Goal: Information Seeking & Learning: Check status

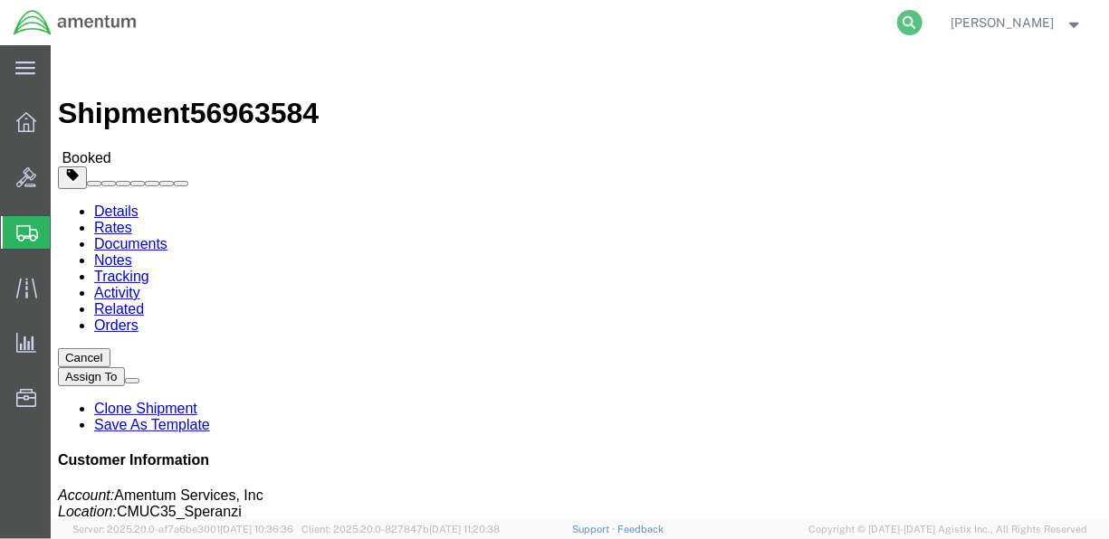
click at [922, 27] on icon at bounding box center [909, 22] width 25 height 25
click at [492, 28] on input "search" at bounding box center [622, 22] width 550 height 43
paste input "DCO-25272-168855"
type input "DCO-25272-168855"
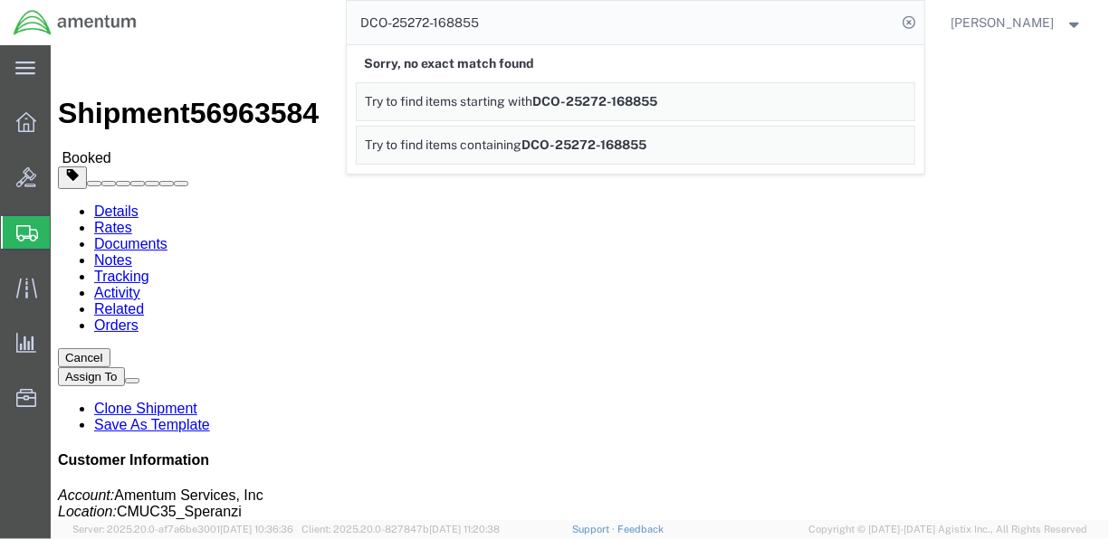
click div "Shipment Detail Ship From U.S. Department of Defense (Charles A. Davis) 5452 PR…"
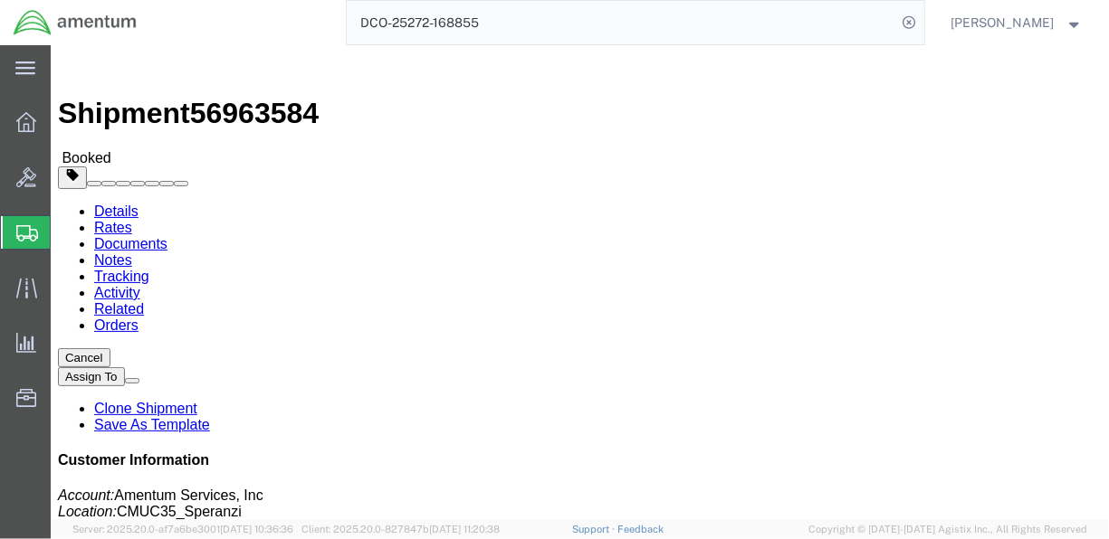
click at [444, 18] on input "DCO-25272-168855" at bounding box center [622, 22] width 550 height 43
drag, startPoint x: 444, startPoint y: 18, endPoint x: 446, endPoint y: 28, distance: 10.1
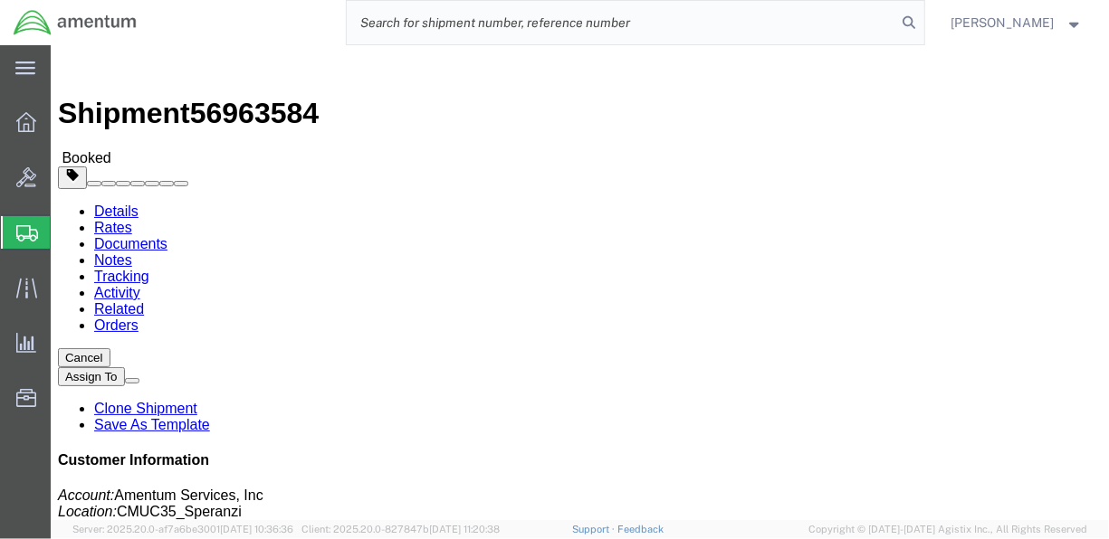
paste input "Charles Antonio Davis currently on leave. Irfan will drop off the FMS. FMS PN: …"
type input "Charles Antonio Davis currently on leave. Irfan will drop off the FMS. FMS PN: …"
click at [439, 19] on input "Charles Antonio Davis currently on leave. Irfan will drop off the FMS. FMS PN: …" at bounding box center [622, 22] width 550 height 43
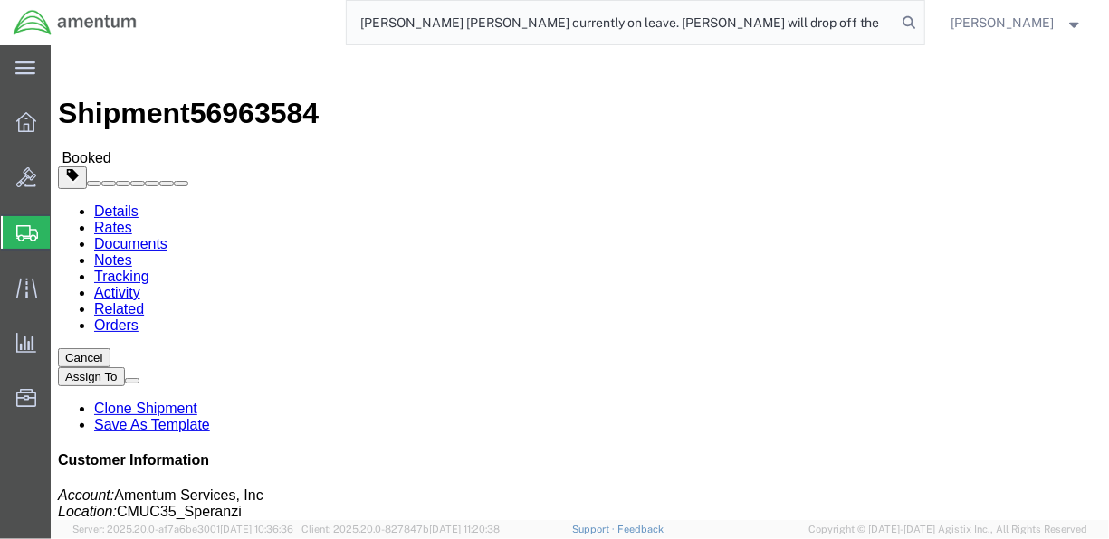
click at [439, 19] on input "Charles Antonio Davis currently on leave. Irfan will drop off the FMS. FMS PN: …" at bounding box center [622, 22] width 550 height 43
click at [439, 19] on input "search" at bounding box center [622, 22] width 550 height 43
paste input "DCO-25272-168855"
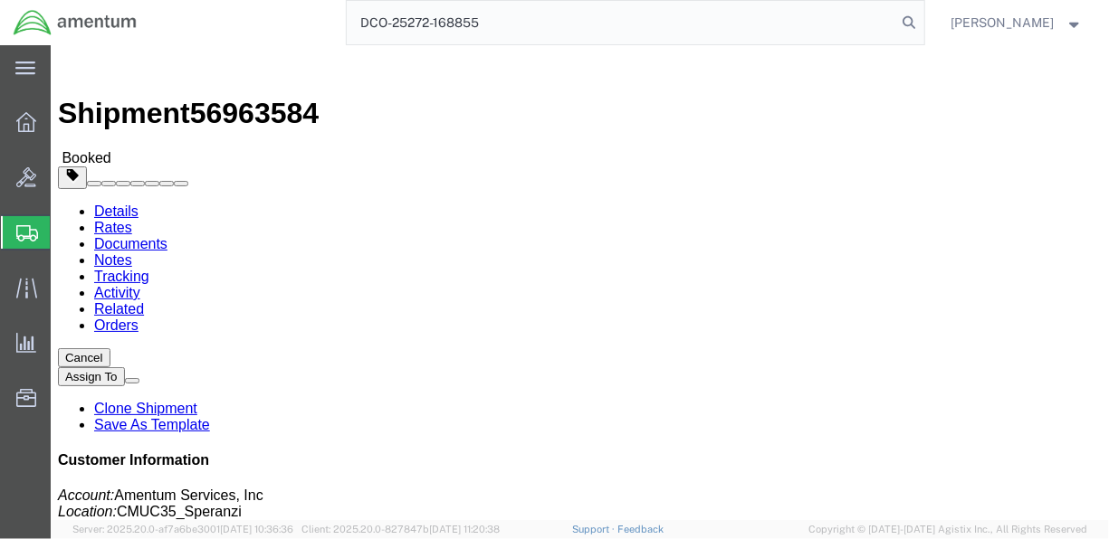
type input "DCO-25272-168855"
click at [669, 33] on input "DCO-25272-168855" at bounding box center [622, 22] width 550 height 43
click at [922, 18] on icon at bounding box center [909, 22] width 25 height 25
click at [922, 20] on icon at bounding box center [909, 22] width 25 height 25
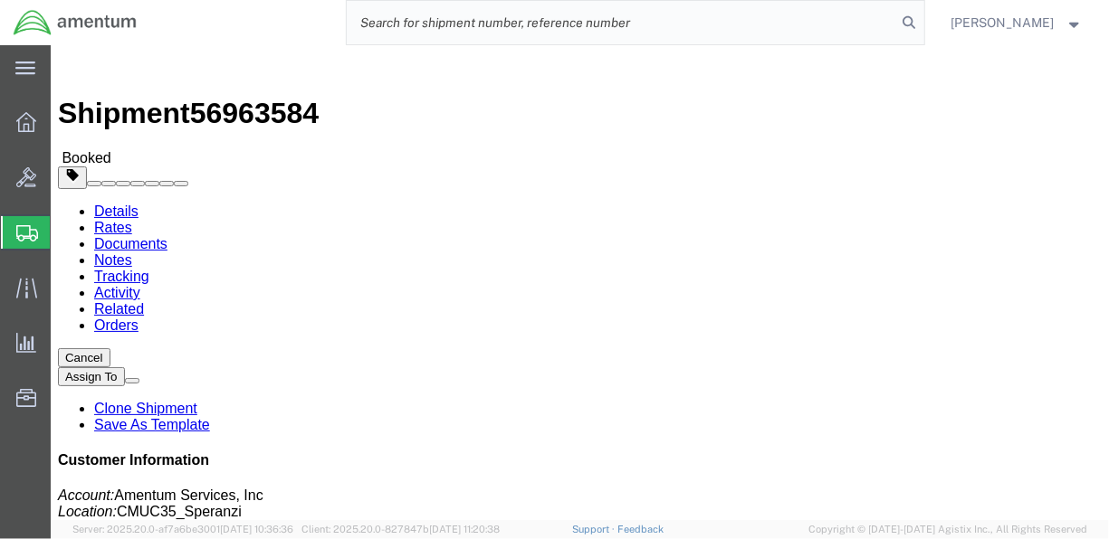
click at [492, 24] on input "search" at bounding box center [622, 22] width 550 height 43
paste input "DCO-25272-168855"
type input "DCO-25272-168855"
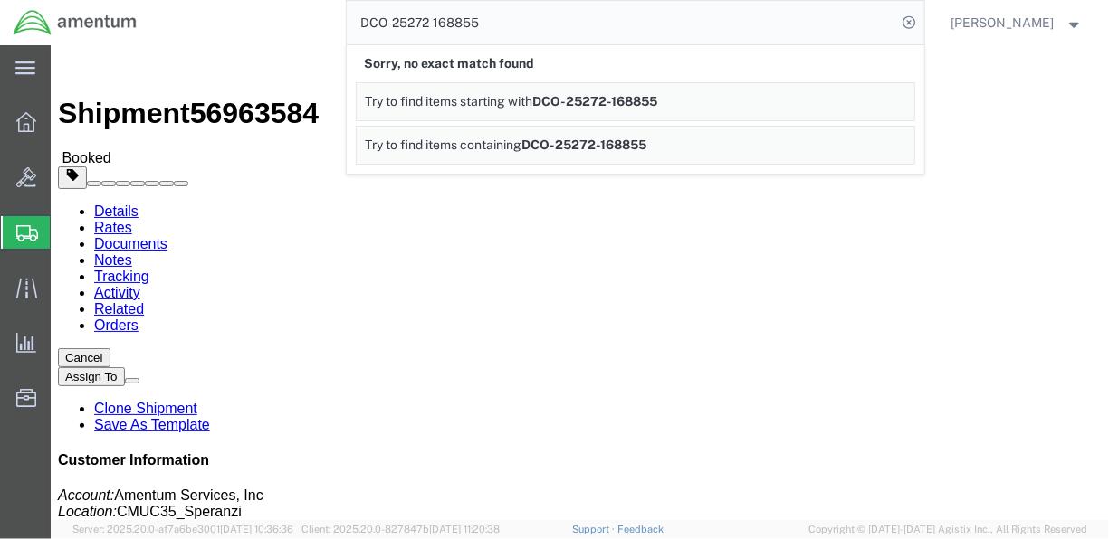
click at [245, 19] on div "DCO-25272-168855 Sorry, no exact match found Try to find items starting with DC…" at bounding box center [537, 22] width 774 height 45
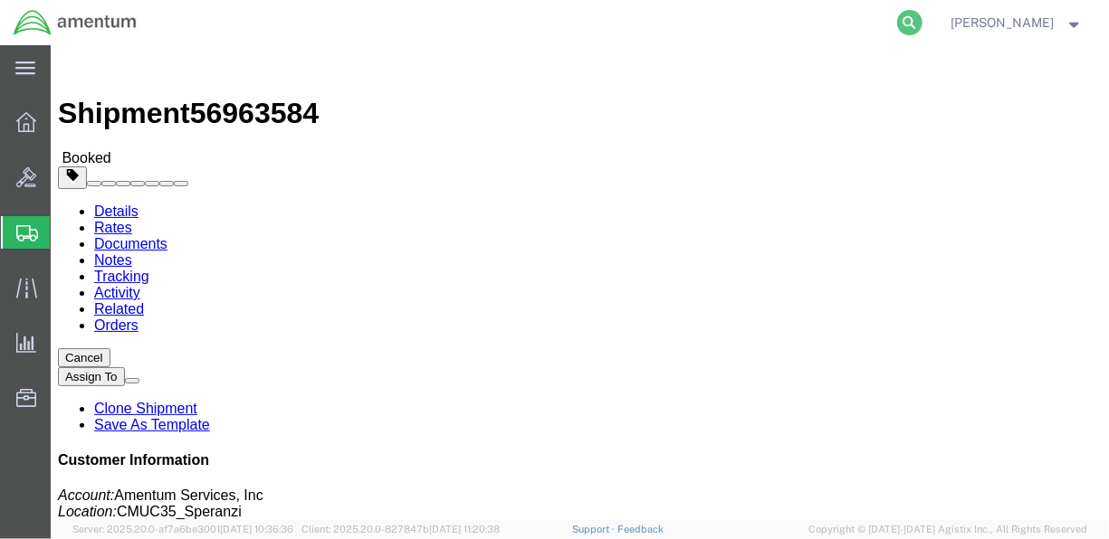
click at [922, 24] on icon at bounding box center [909, 22] width 25 height 25
click at [502, 25] on input "search" at bounding box center [622, 22] width 550 height 43
paste input "DCO-25272-168855"
type input "DCO-25272-168855"
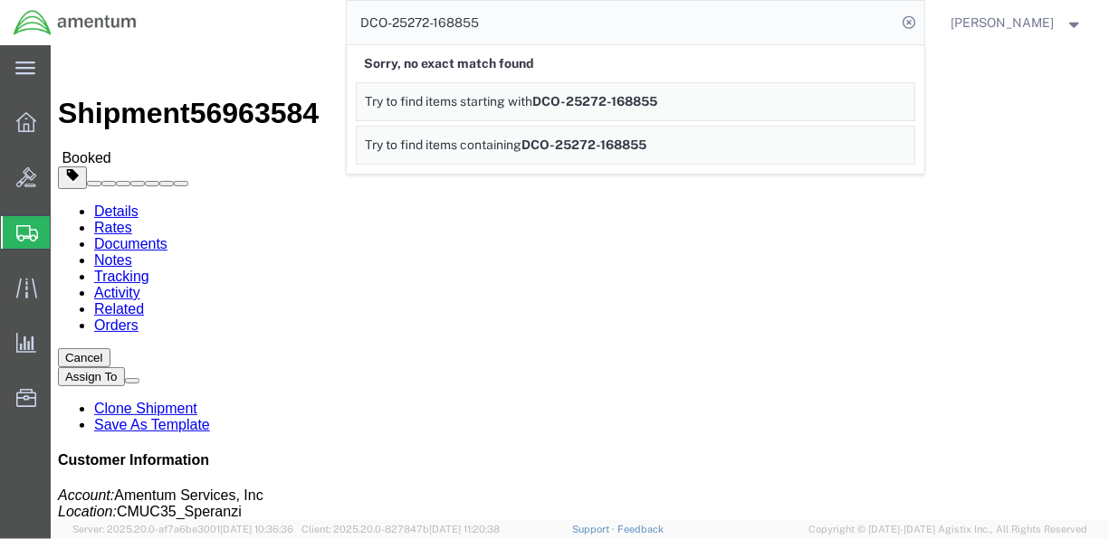
drag, startPoint x: 511, startPoint y: 16, endPoint x: 205, endPoint y: 20, distance: 306.0
click at [205, 20] on div "DCO-25272-168855 Sorry, no exact match found Try to find items starting with DC…" at bounding box center [537, 22] width 774 height 45
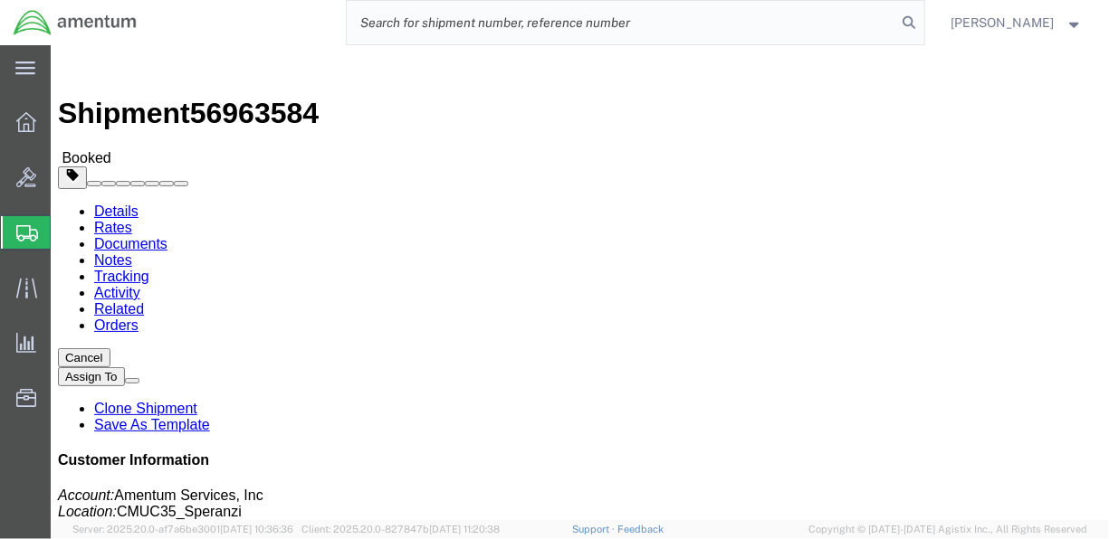
click at [392, 18] on input "search" at bounding box center [622, 22] width 550 height 43
paste input "DCO-25272-168855"
type input "DCO-25272-168855"
click div
click at [922, 24] on icon at bounding box center [909, 22] width 25 height 25
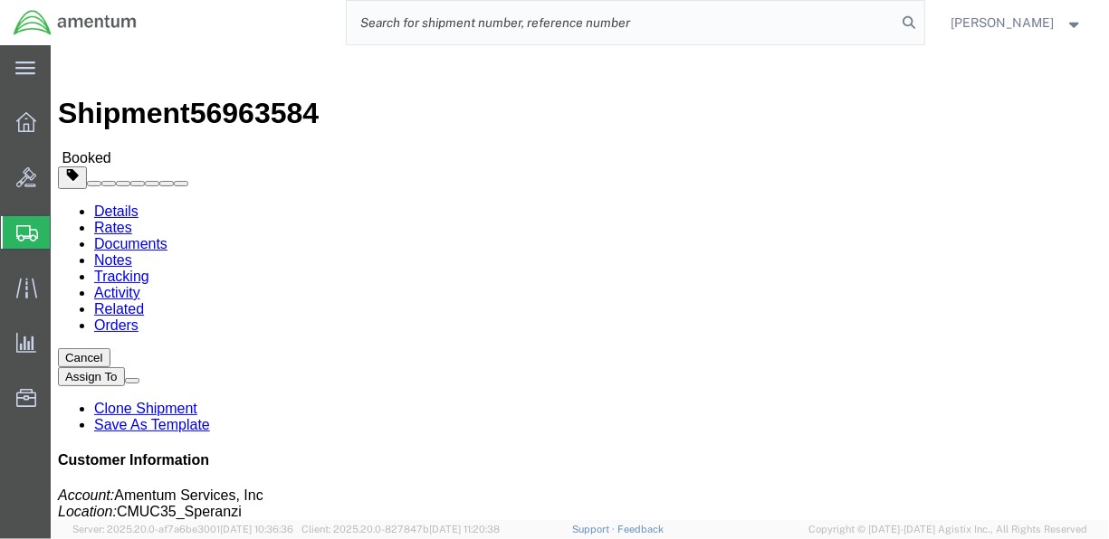
paste input "DCO-25272-168855"
type input "DCO-25272-168855"
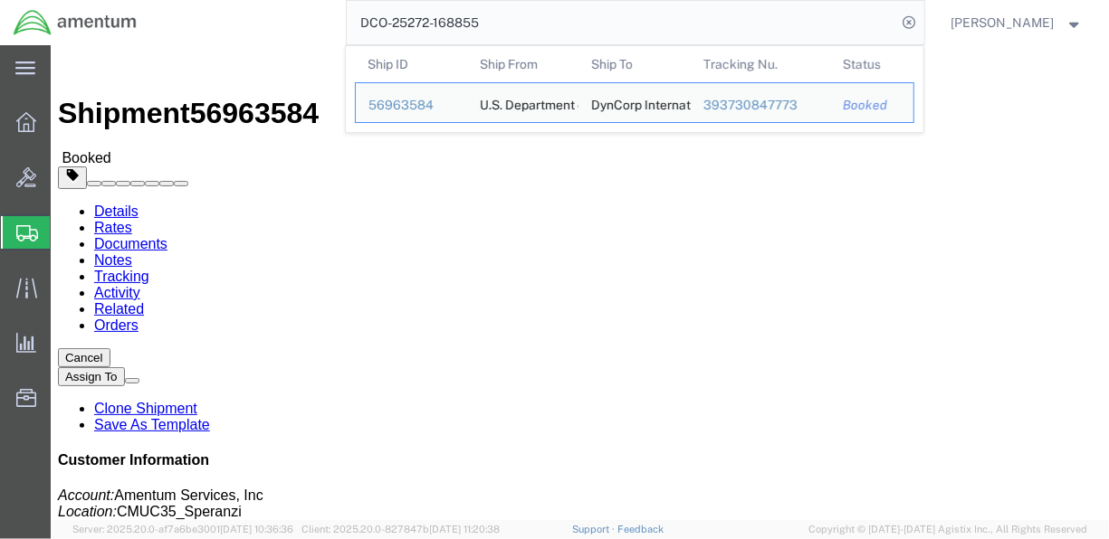
click at [602, 20] on input "DCO-25272-168855" at bounding box center [622, 22] width 550 height 43
click at [597, 20] on input "DCO-25272-168855" at bounding box center [622, 22] width 550 height 43
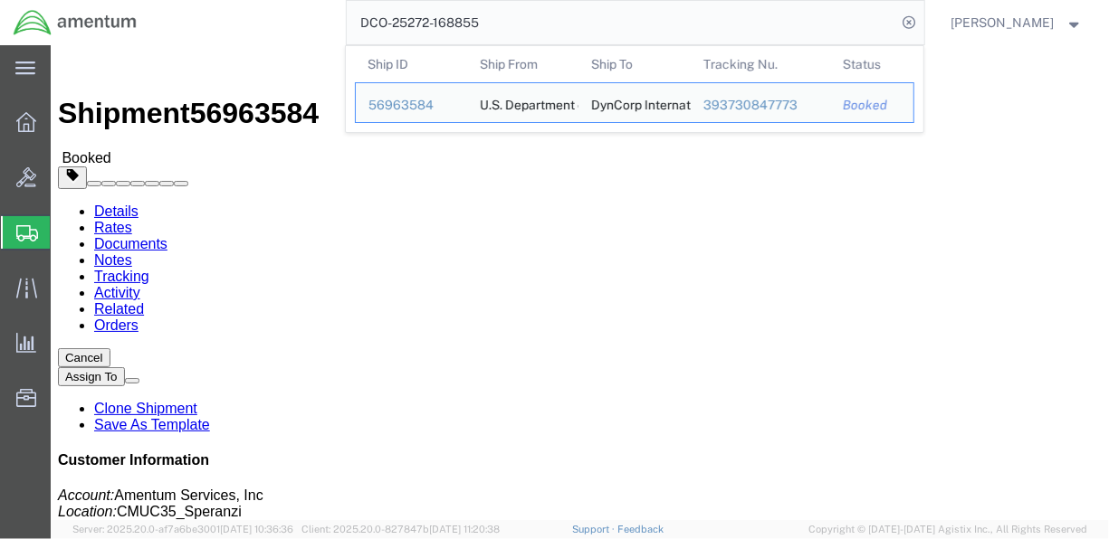
click at [597, 20] on input "DCO-25272-168855" at bounding box center [622, 22] width 550 height 43
click h2 "Shipment Detail"
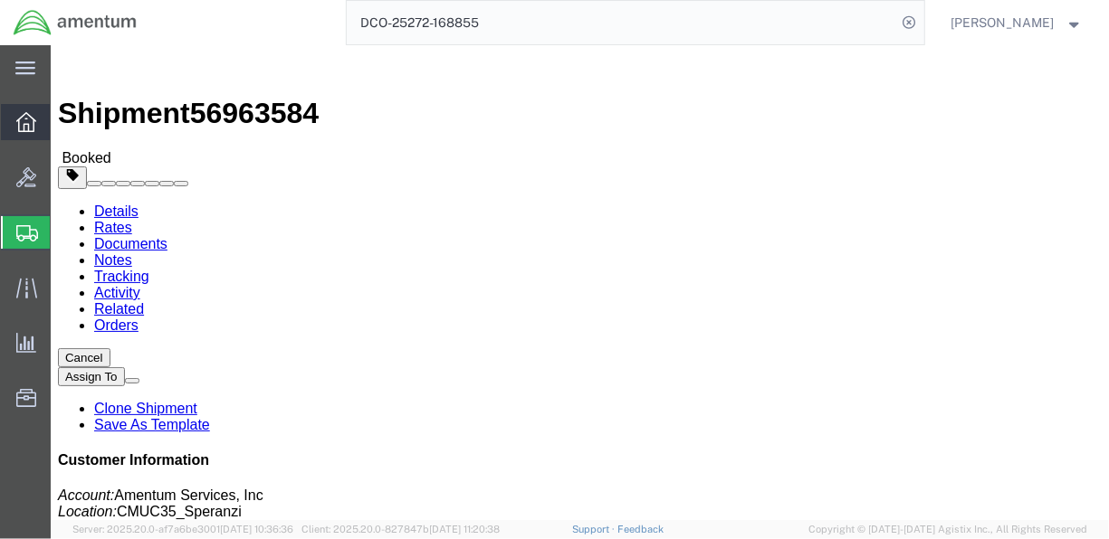
click at [15, 129] on div at bounding box center [26, 122] width 51 height 36
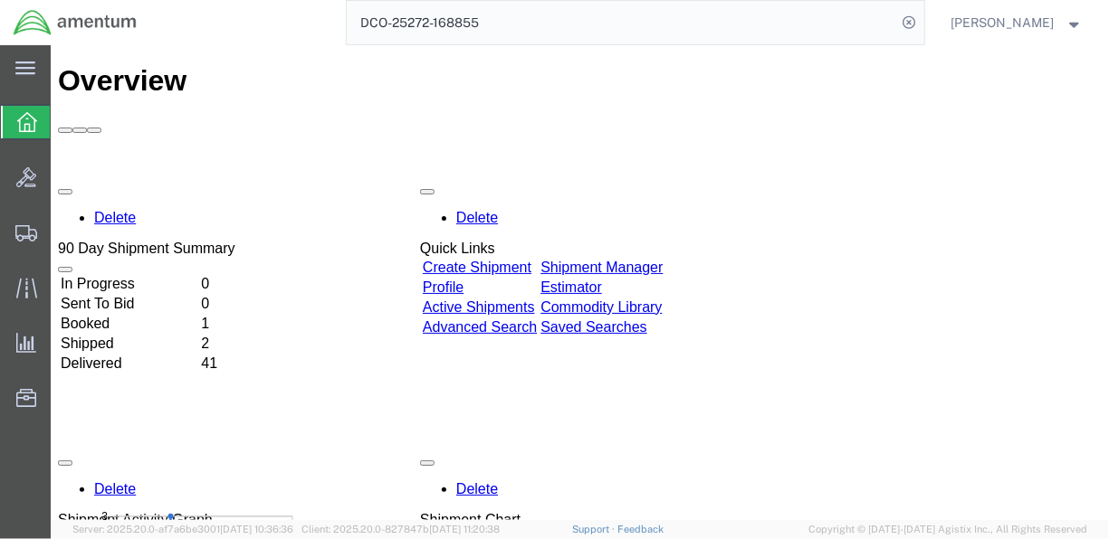
click at [197, 314] on td "Booked" at bounding box center [128, 323] width 138 height 18
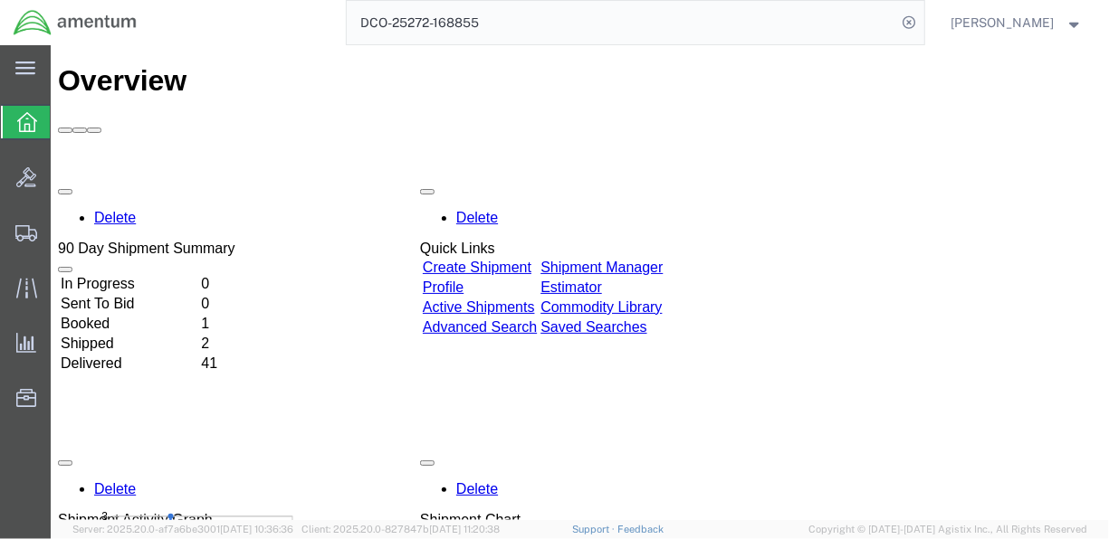
click at [197, 314] on td "Booked" at bounding box center [128, 323] width 138 height 18
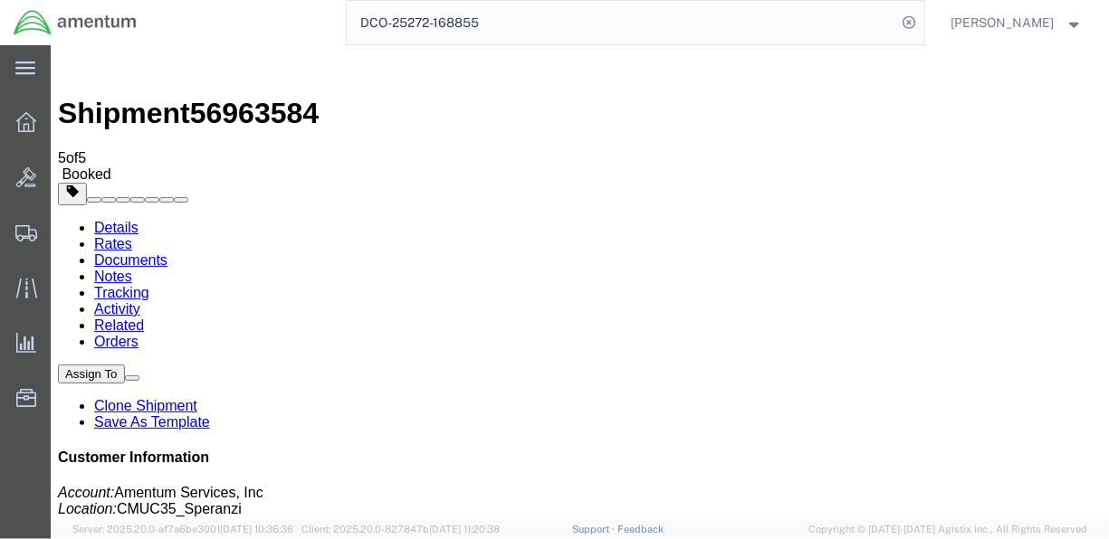
click at [131, 235] on link "Rates" at bounding box center [112, 242] width 38 height 15
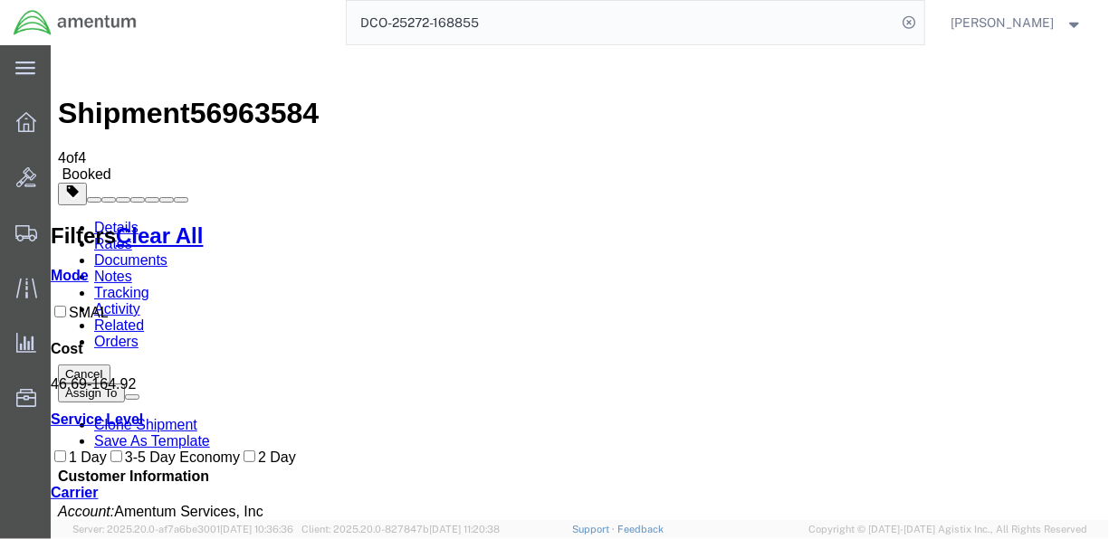
click at [130, 219] on link "Details" at bounding box center [115, 226] width 44 height 15
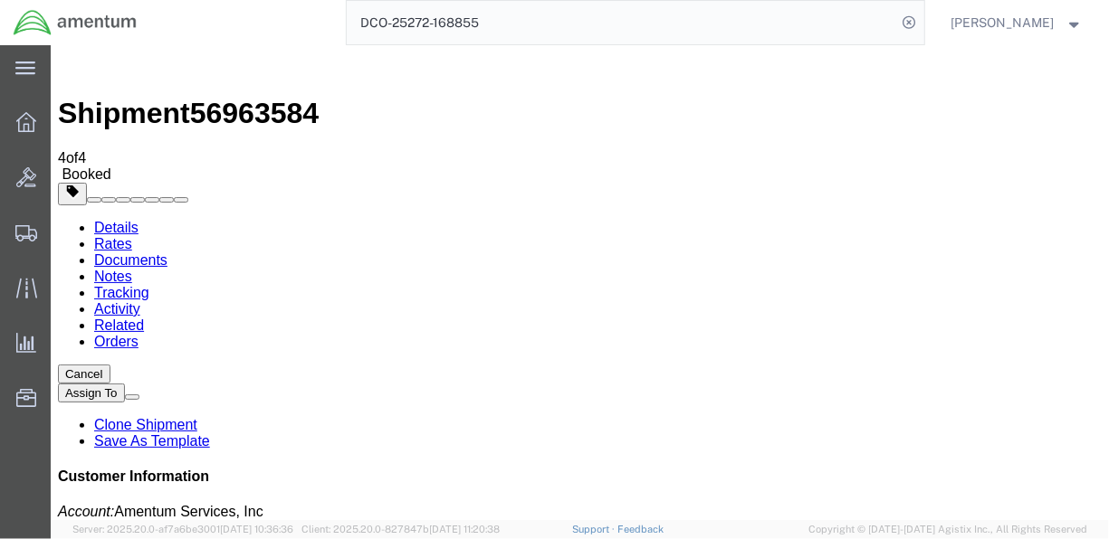
click link "Documents"
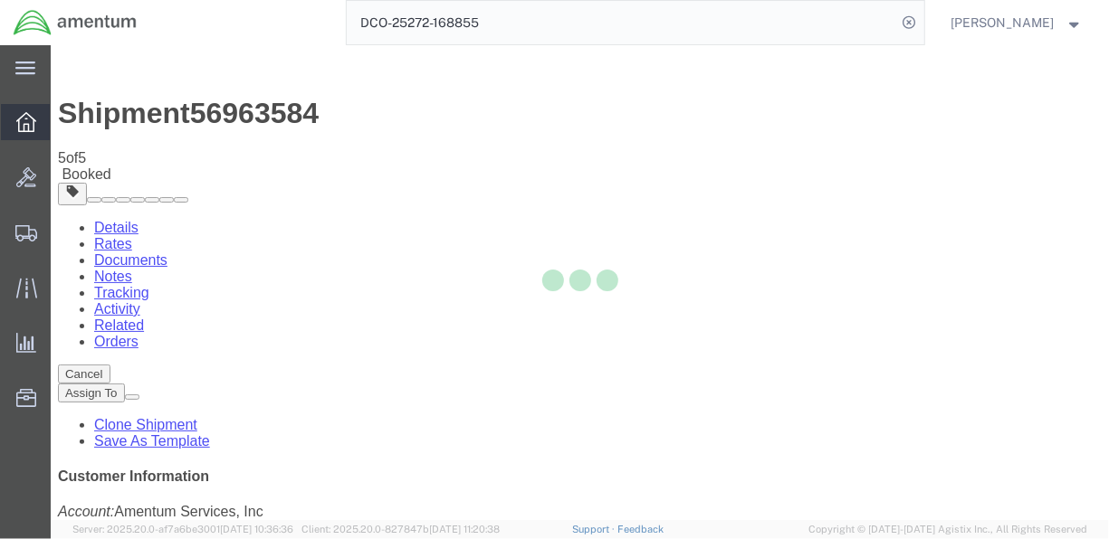
click at [30, 119] on icon at bounding box center [26, 122] width 20 height 20
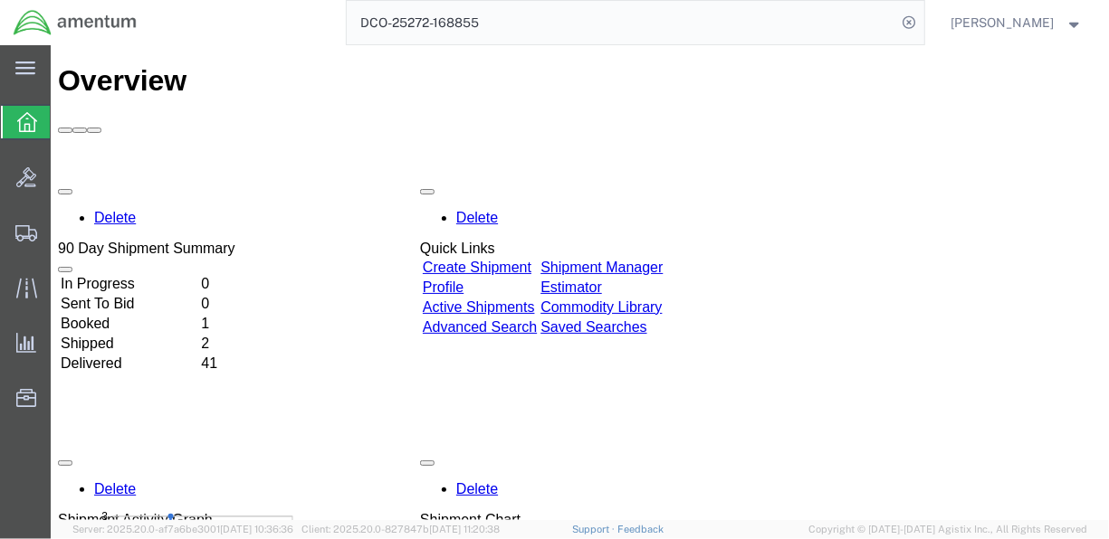
click at [175, 334] on td "Shipped" at bounding box center [128, 343] width 138 height 18
click at [197, 314] on td "Booked" at bounding box center [128, 323] width 138 height 18
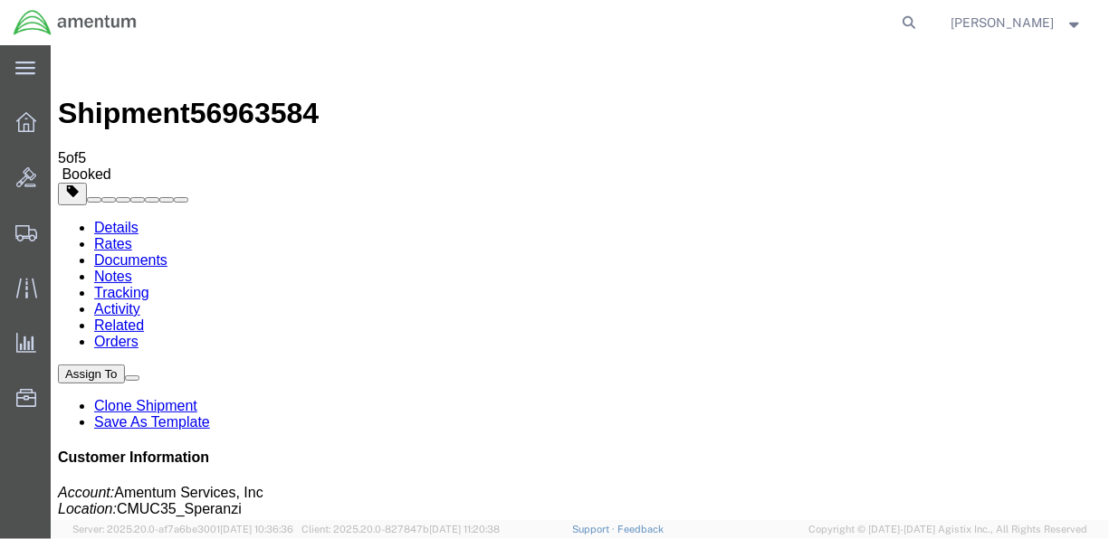
click at [33, 127] on icon at bounding box center [26, 122] width 20 height 20
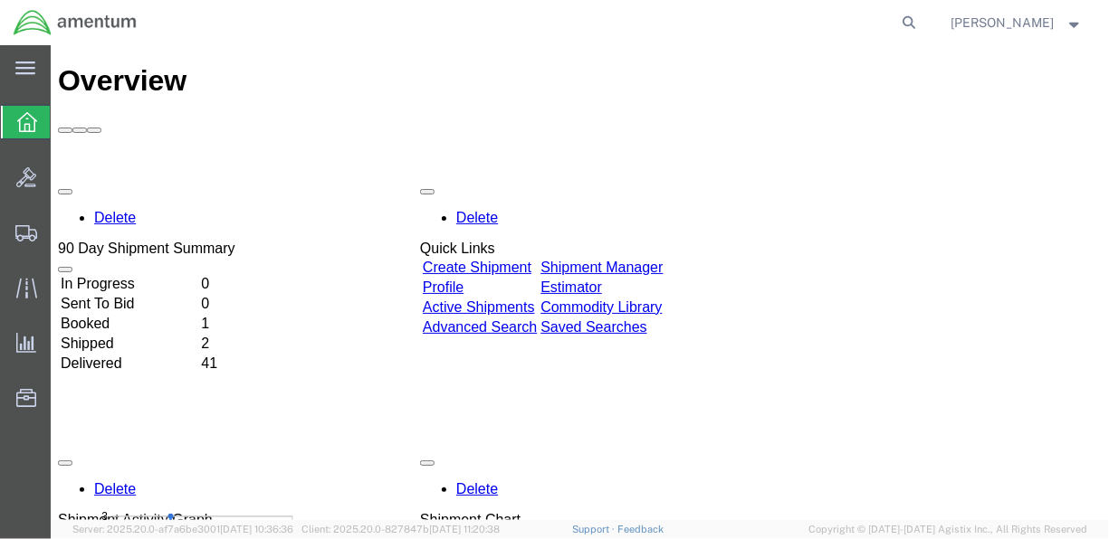
click at [582, 4] on agx-global-search at bounding box center [635, 22] width 579 height 45
click at [922, 25] on icon at bounding box center [909, 22] width 25 height 25
click at [678, 22] on input "search" at bounding box center [622, 22] width 550 height 43
click at [498, 20] on input "search" at bounding box center [622, 22] width 550 height 43
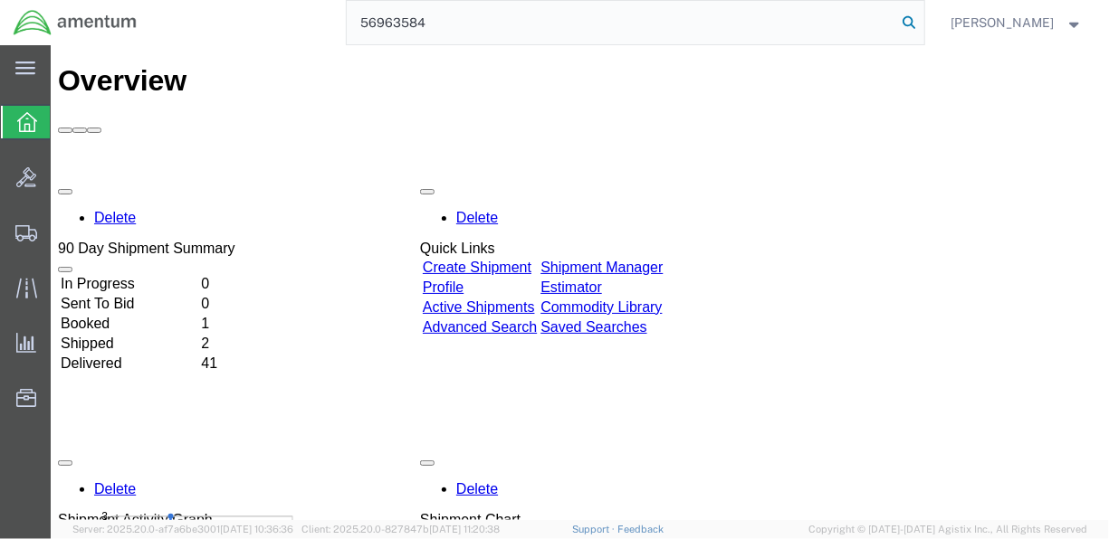
type input "56963584"
click at [922, 24] on icon at bounding box center [909, 22] width 25 height 25
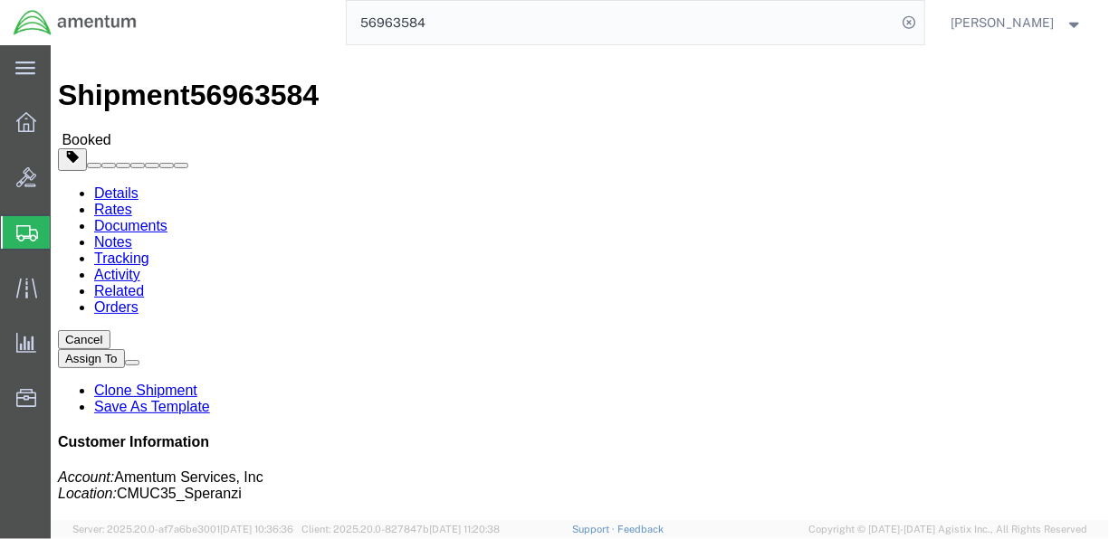
scroll to position [16, 0]
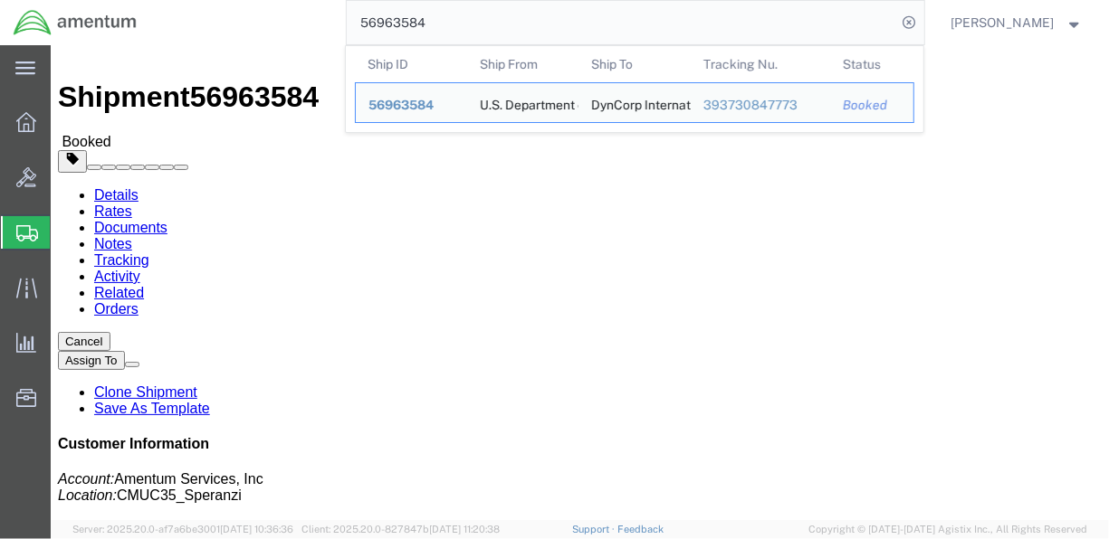
click at [339, 29] on div "56963584 Ship ID Ship From Ship To Tracking Nu. Status Ship ID 56963584 Ship Fr…" at bounding box center [537, 22] width 774 height 45
drag, startPoint x: 455, startPoint y: 25, endPoint x: 318, endPoint y: 5, distance: 139.0
click at [318, 5] on div "56963584 Ship ID Ship From Ship To Tracking Nu. Status Ship ID 56963584 Ship Fr…" at bounding box center [537, 22] width 774 height 45
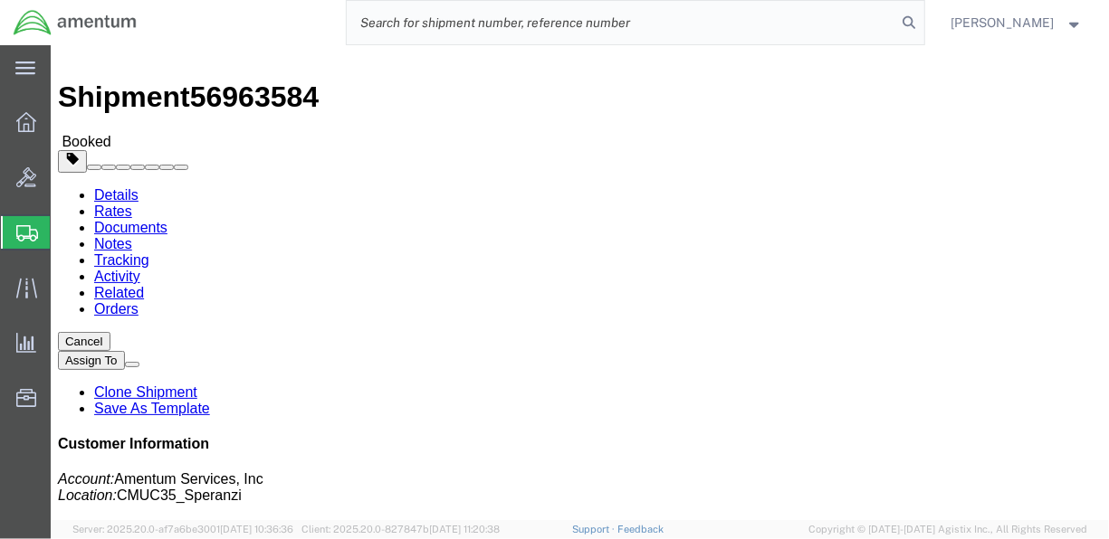
click at [434, 24] on input "search" at bounding box center [622, 22] width 550 height 43
paste input "DCO-25272-168855"
type input "DCO-25272-168855"
click at [29, 125] on icon at bounding box center [26, 122] width 20 height 20
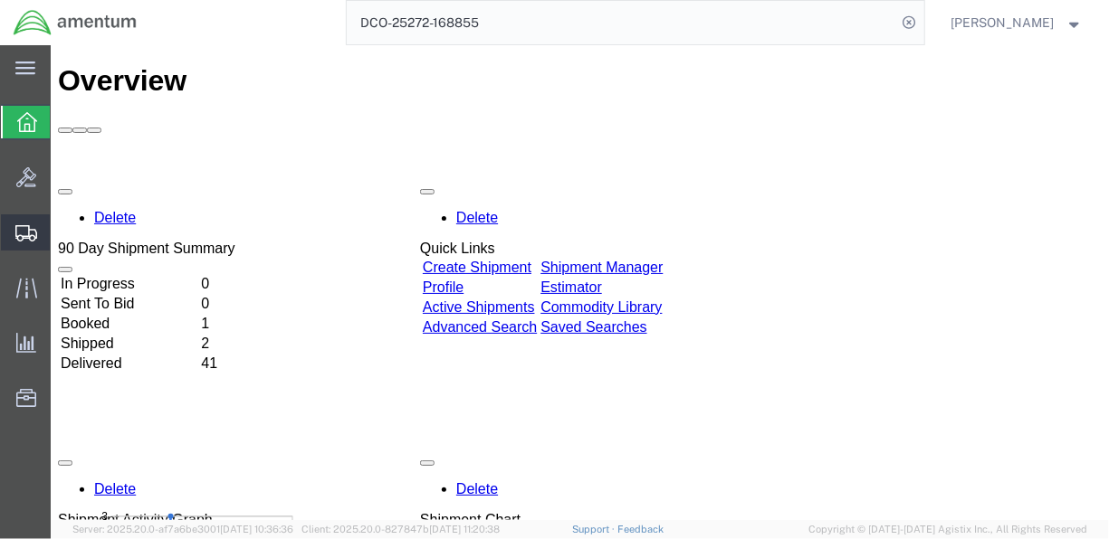
click at [0, 0] on span "Shipment Manager" at bounding box center [0, 0] width 0 height 0
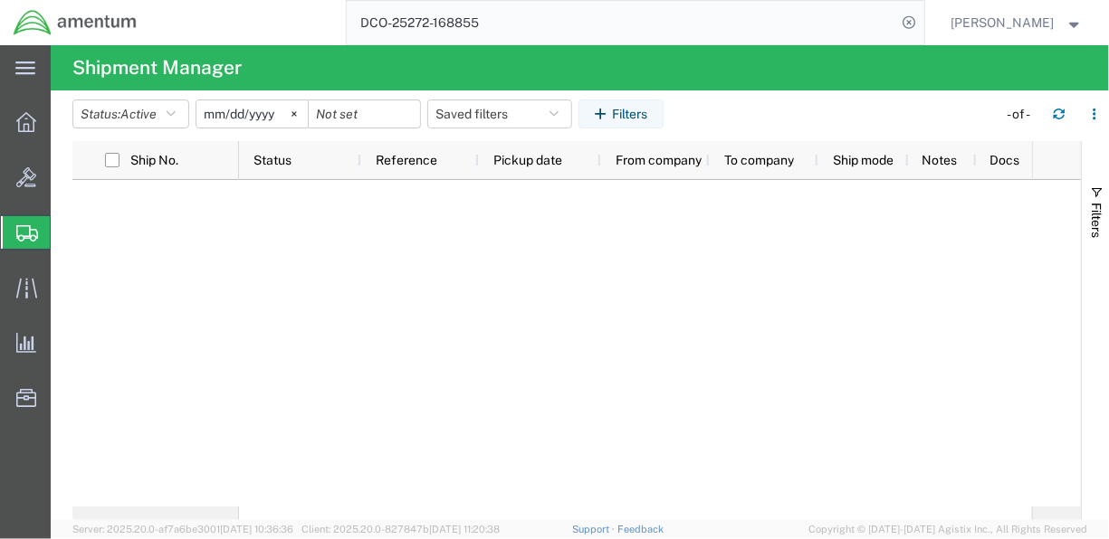
click at [615, 95] on header "Status: Active Active All Approved Booked Canceled Delivered Denied New On Hold…" at bounding box center [590, 116] width 1036 height 51
click at [32, 134] on div at bounding box center [26, 122] width 51 height 36
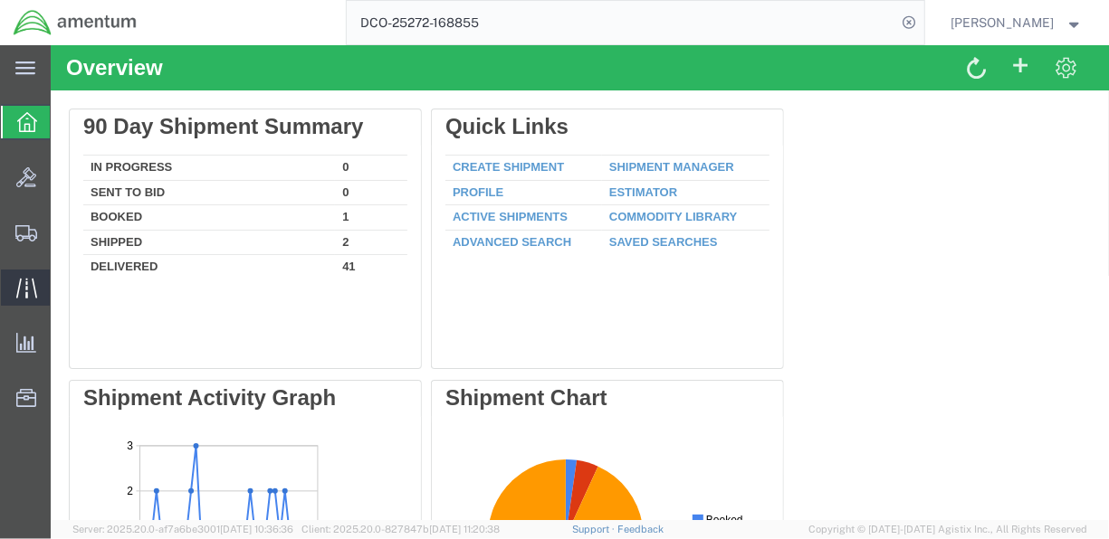
click at [35, 286] on icon at bounding box center [26, 288] width 21 height 21
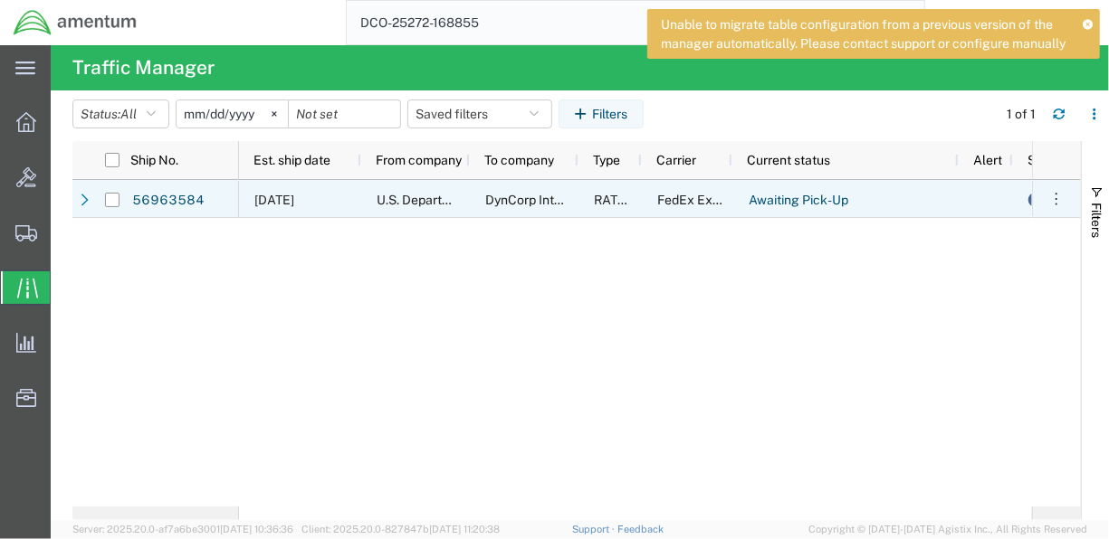
click at [629, 205] on span "RATED" at bounding box center [614, 200] width 41 height 14
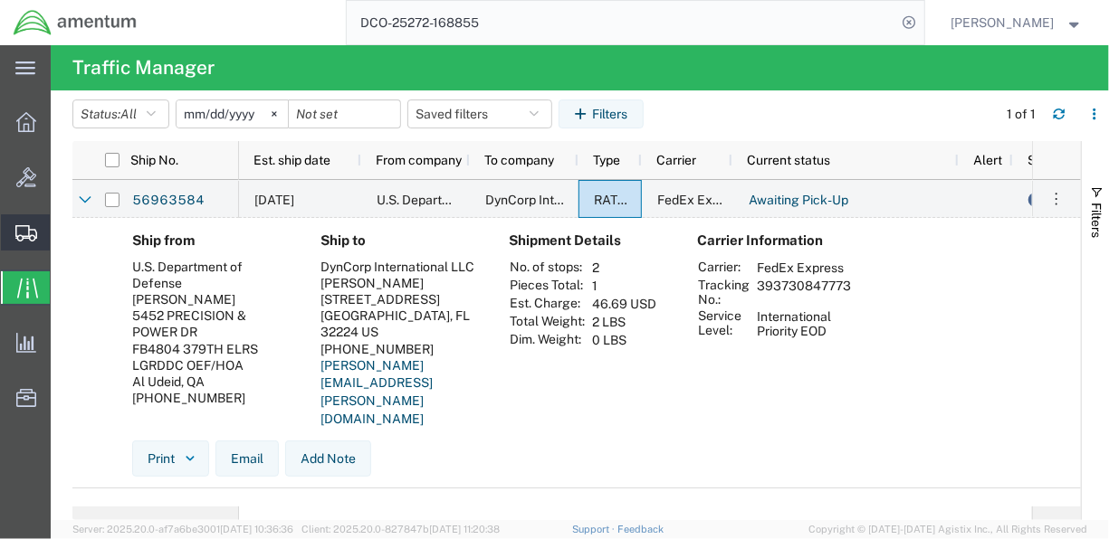
click at [0, 0] on span "Shipment Manager" at bounding box center [0, 0] width 0 height 0
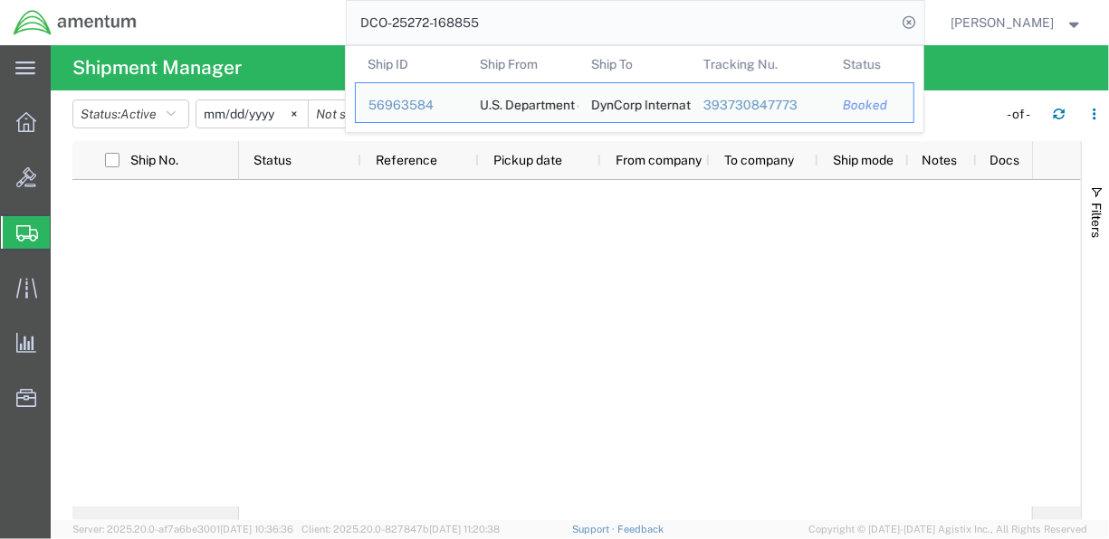
click at [515, 13] on input "DCO-25272-168855" at bounding box center [622, 22] width 550 height 43
drag, startPoint x: 515, startPoint y: 13, endPoint x: 209, endPoint y: 79, distance: 313.0
click at [209, 79] on div "main_menu Created with Sketch. Collapse Menu Overview Bids Shipments Shipment M…" at bounding box center [554, 292] width 1109 height 494
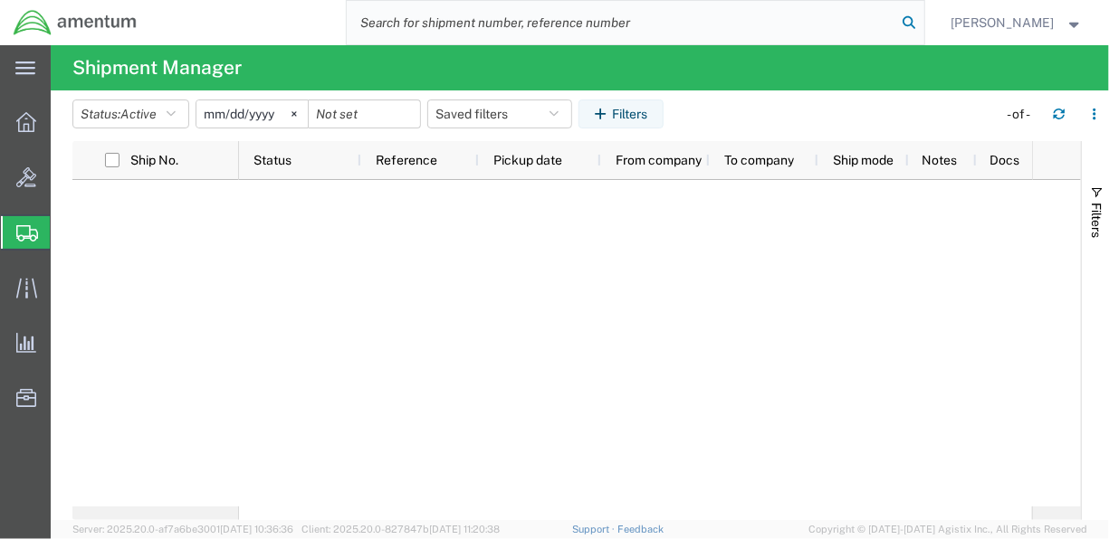
click at [922, 28] on icon at bounding box center [909, 22] width 25 height 25
click at [950, 22] on nav "[PERSON_NAME]" at bounding box center [561, 22] width 1096 height 45
click at [922, 22] on icon at bounding box center [909, 22] width 25 height 25
click at [616, 24] on input "search" at bounding box center [622, 22] width 550 height 43
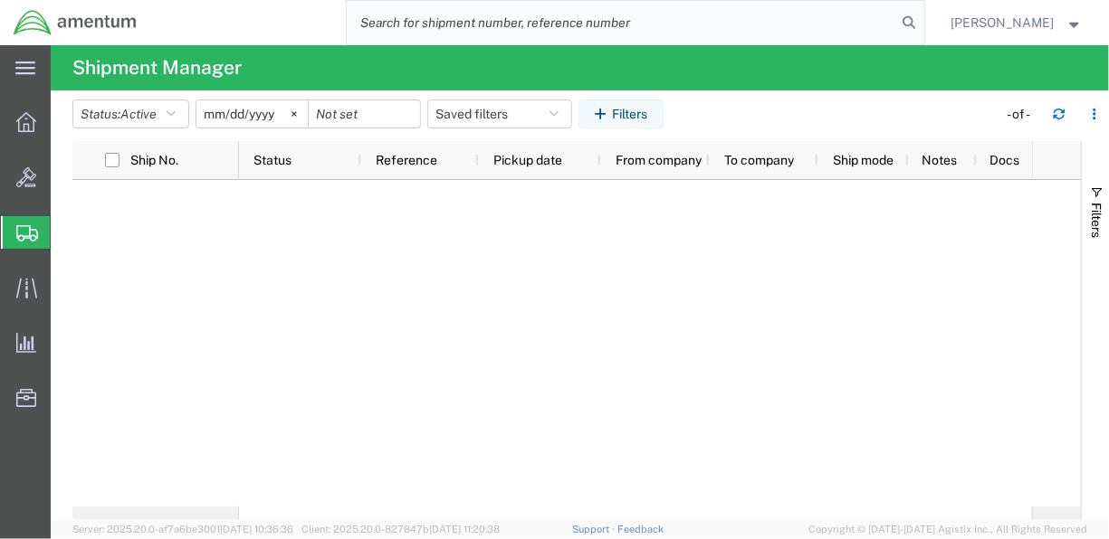
drag, startPoint x: 616, startPoint y: 24, endPoint x: 615, endPoint y: 38, distance: 13.7
paste input "DCO-25272-168855"
type input "DCO-25272-168855"
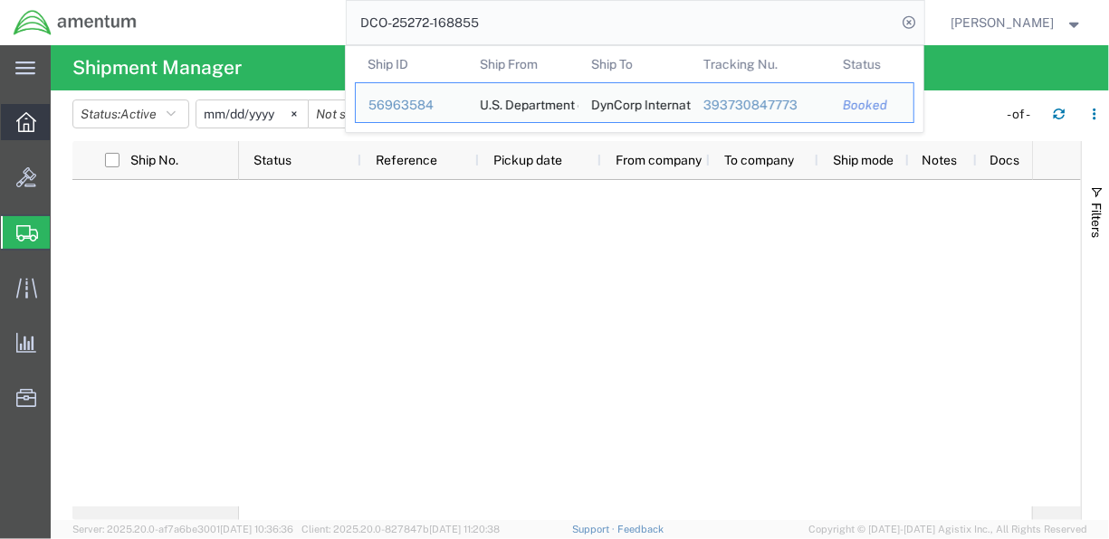
click at [32, 129] on icon at bounding box center [26, 122] width 20 height 20
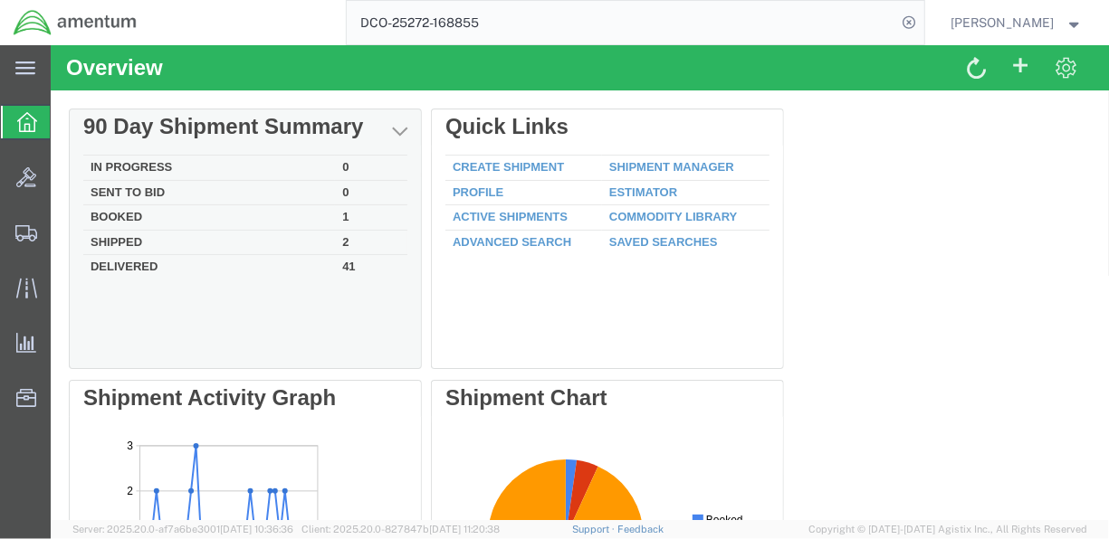
click at [244, 238] on td "Shipped" at bounding box center [208, 241] width 252 height 25
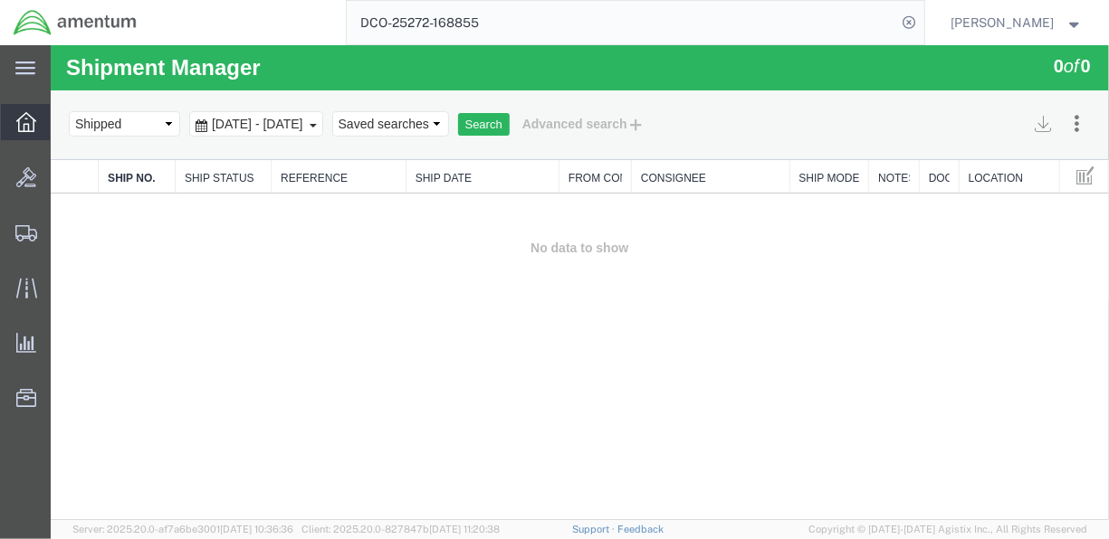
click at [33, 113] on icon at bounding box center [26, 122] width 20 height 20
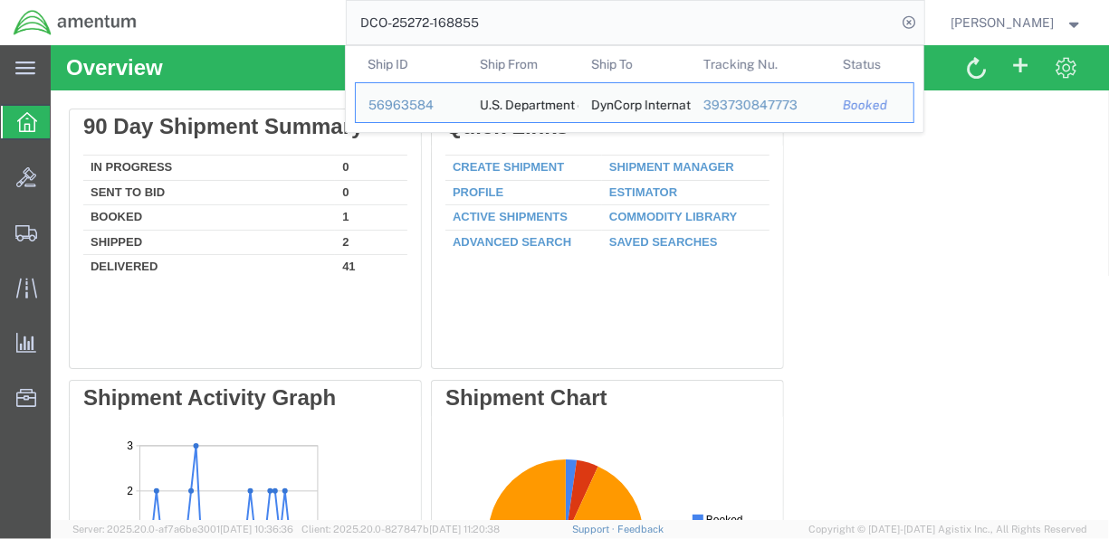
drag, startPoint x: 523, startPoint y: 25, endPoint x: 291, endPoint y: 28, distance: 231.7
click at [291, 28] on div "DCO-25272-168855 Ship ID Ship From Ship To Tracking Nu. Status Ship ID 56963584…" at bounding box center [537, 22] width 774 height 45
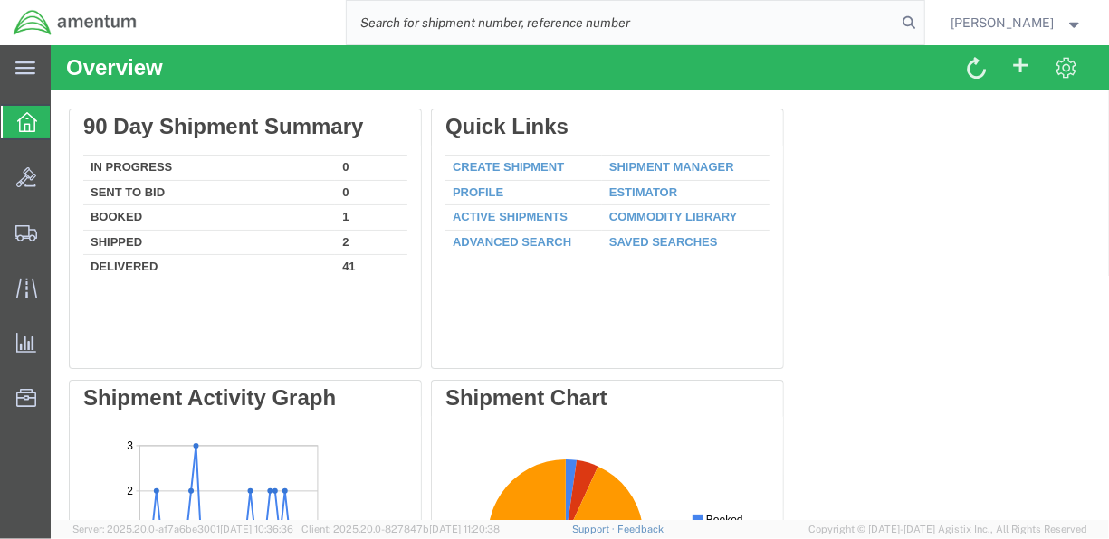
paste input "DCO-25272-168855"
click at [458, 21] on input "DCO-25272-168855" at bounding box center [622, 22] width 550 height 43
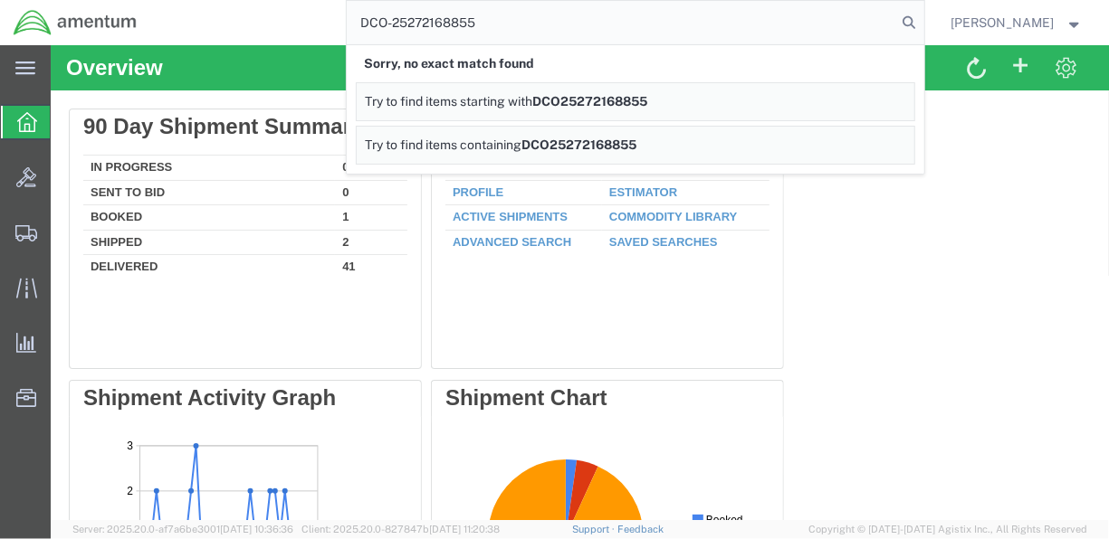
type input "DCO-25272168855"
click at [852, 202] on div "Delete 90 Day Shipment Summary In Progress 0 Sent To Bid 0 Booked 1 Shipped 2 D…" at bounding box center [579, 515] width 1022 height 815
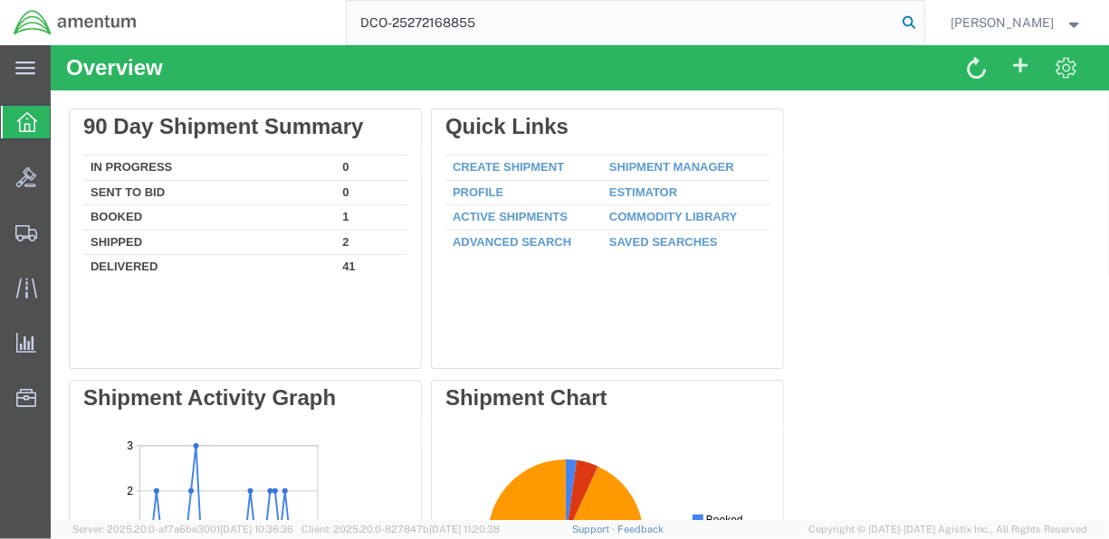
click at [922, 21] on icon at bounding box center [909, 22] width 25 height 25
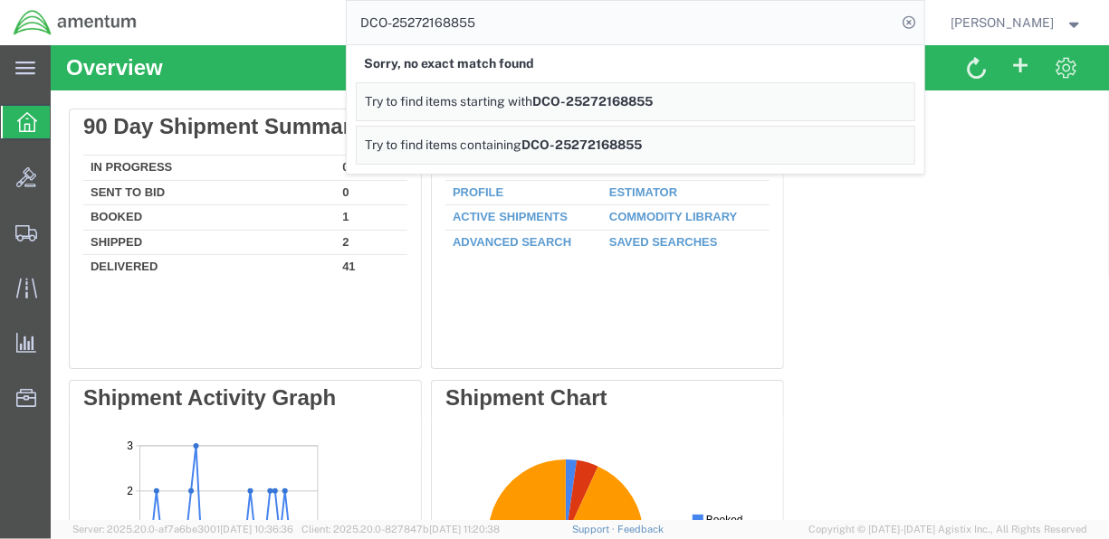
click at [571, 34] on input "DCO-25272168855" at bounding box center [622, 22] width 550 height 43
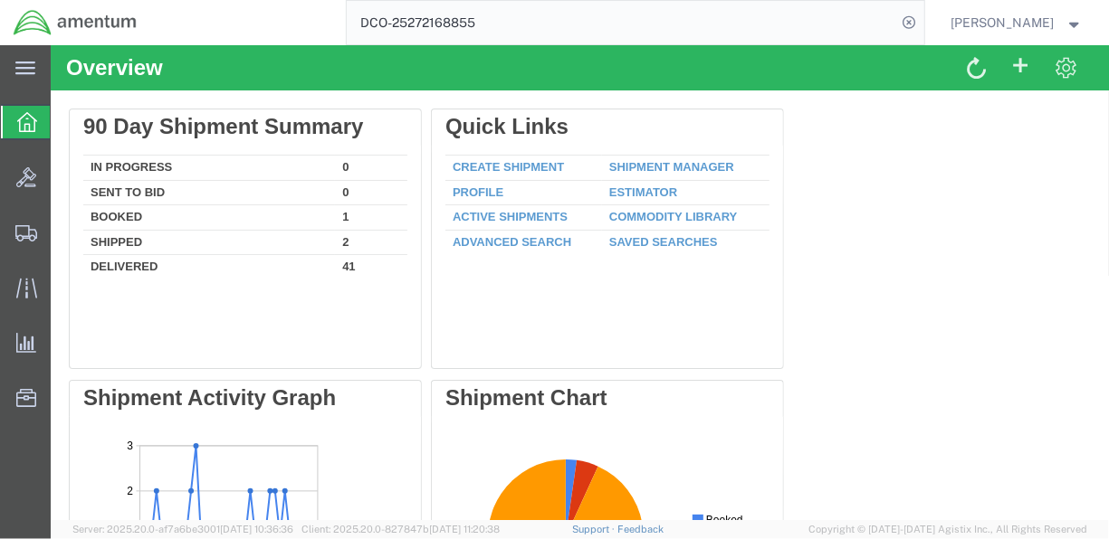
drag, startPoint x: 511, startPoint y: 24, endPoint x: 211, endPoint y: 33, distance: 299.7
click at [211, 33] on div "DCO-25272168855" at bounding box center [537, 22] width 774 height 45
paste input "DCO-25272-168855"
click at [922, 16] on icon at bounding box center [909, 22] width 25 height 25
type input "DCO-25272-168855"
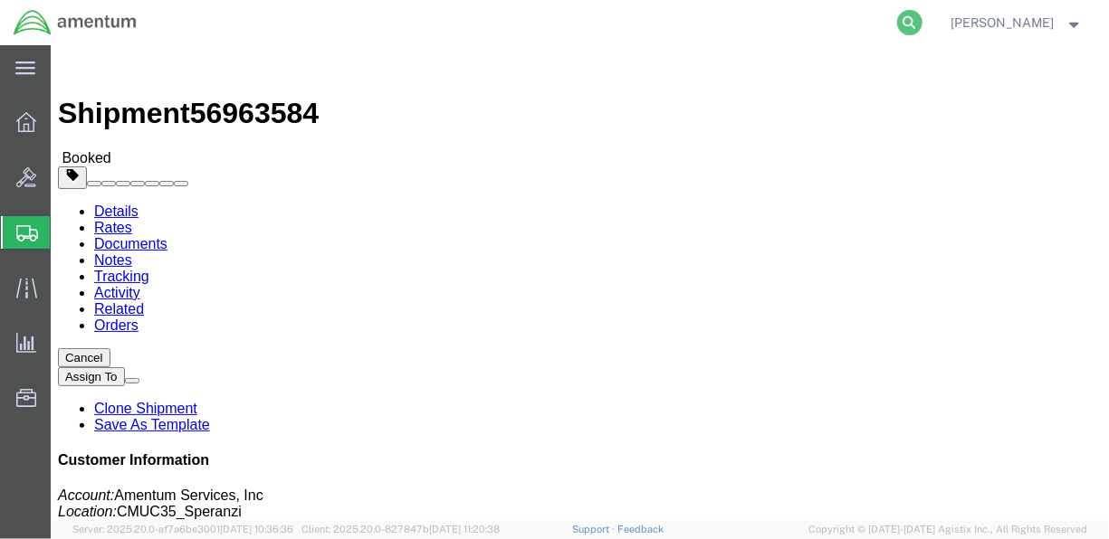
click at [922, 23] on icon at bounding box center [909, 22] width 25 height 25
click at [496, 14] on input "search" at bounding box center [622, 22] width 550 height 43
paste input "DCO-25272-168855"
type input "DCO-25272-168855"
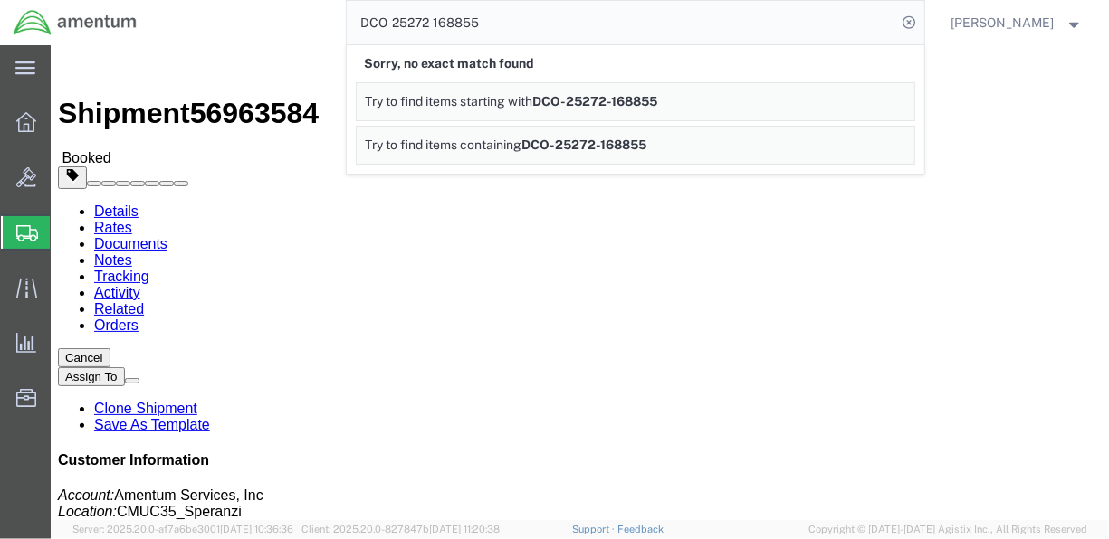
click at [363, 24] on div "DCO-25272-168855 Sorry, no exact match found Try to find items starting with DC…" at bounding box center [537, 22] width 774 height 45
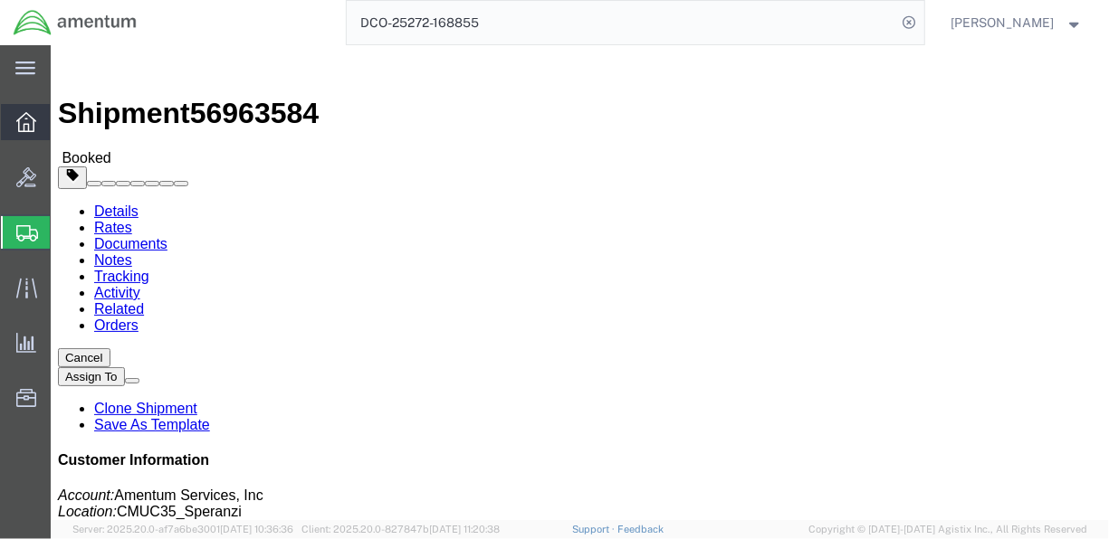
click at [30, 129] on icon at bounding box center [26, 122] width 20 height 20
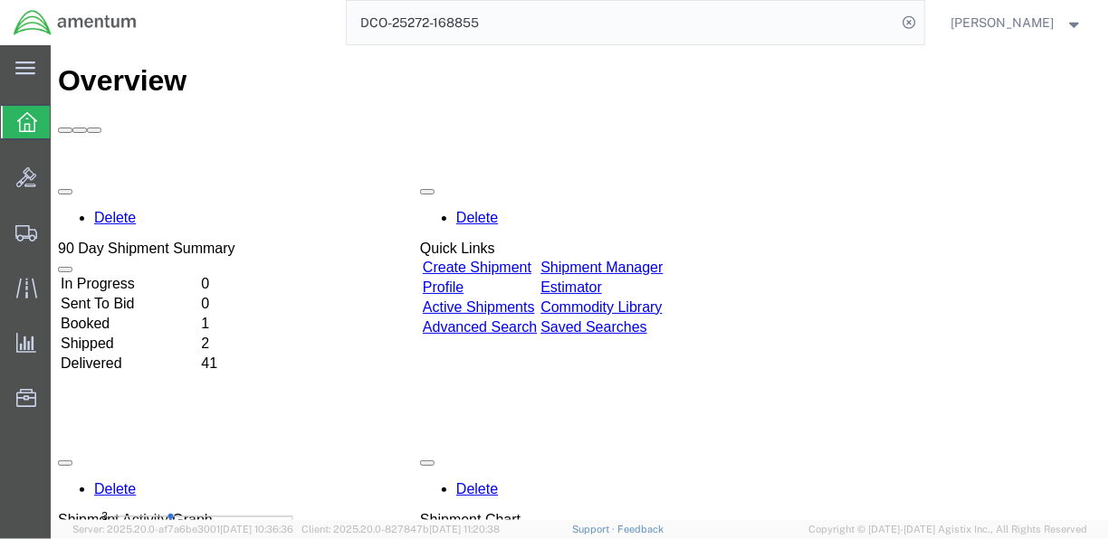
click at [510, 24] on input "DCO-25272-168855" at bounding box center [622, 22] width 550 height 43
drag, startPoint x: 512, startPoint y: 26, endPoint x: 232, endPoint y: 16, distance: 280.8
click at [232, 16] on div "DCO-25272-168855" at bounding box center [537, 22] width 774 height 45
click at [922, 31] on icon at bounding box center [909, 22] width 25 height 25
click at [472, 31] on input "search" at bounding box center [622, 22] width 550 height 43
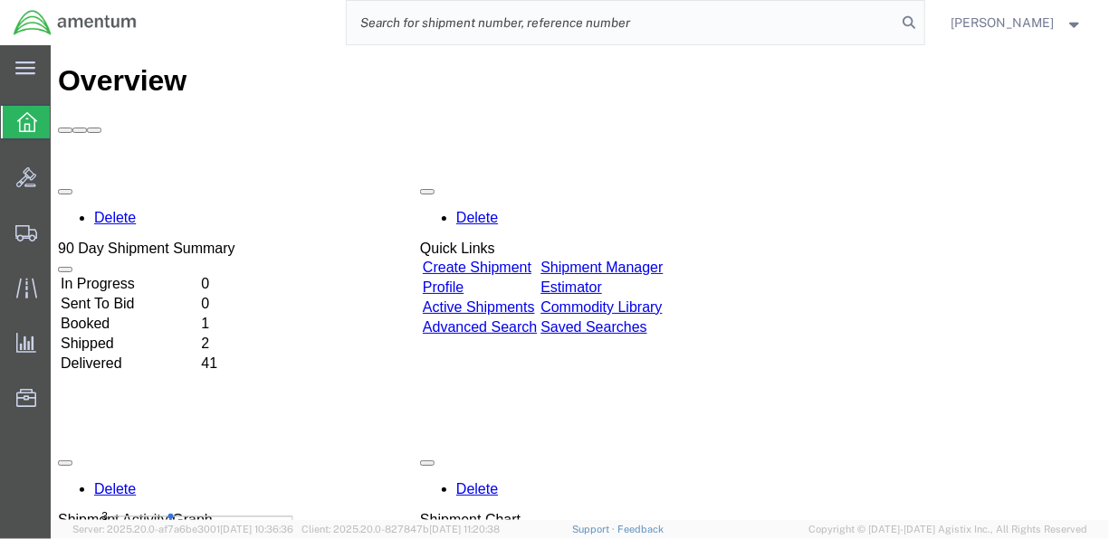
paste input "DCO-25272-168855"
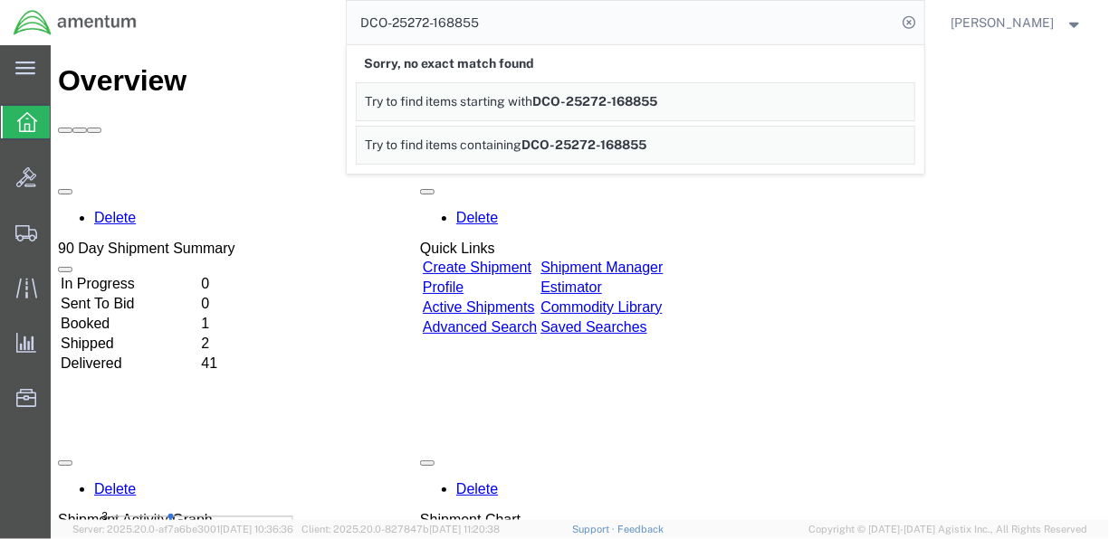
click at [724, 15] on input "DCO-25272-168855" at bounding box center [622, 22] width 550 height 43
click at [341, 33] on div "DCO-25272-168855 Sorry, no exact match found Try to find items starting with DC…" at bounding box center [537, 22] width 774 height 45
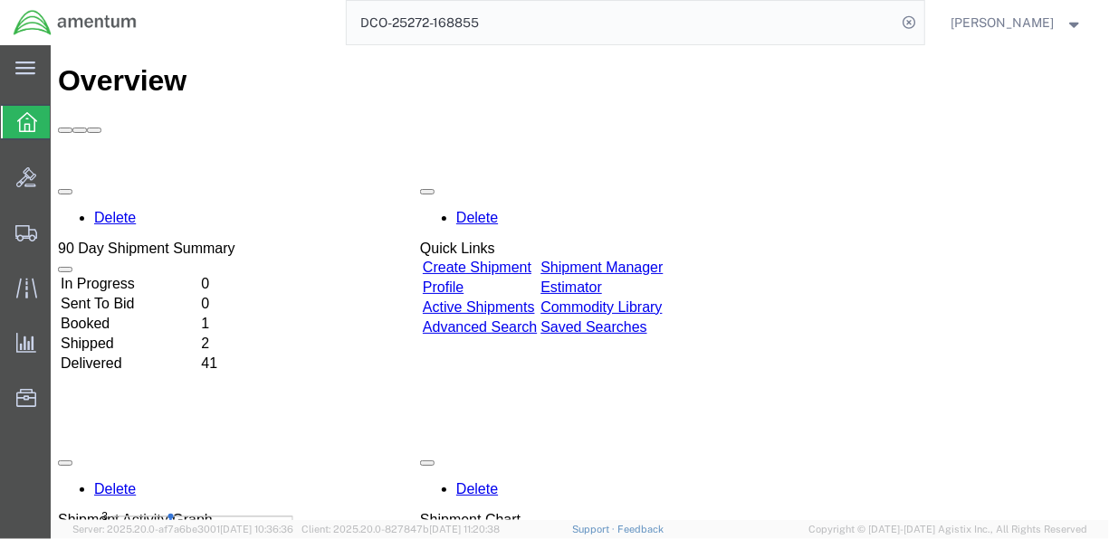
drag, startPoint x: 561, startPoint y: 66, endPoint x: 138, endPoint y: 89, distance: 424.2
type input "56975100"
click at [922, 17] on icon at bounding box center [909, 22] width 25 height 25
click at [460, 27] on input "search" at bounding box center [622, 22] width 550 height 43
paste input "DCO-25272-168855"
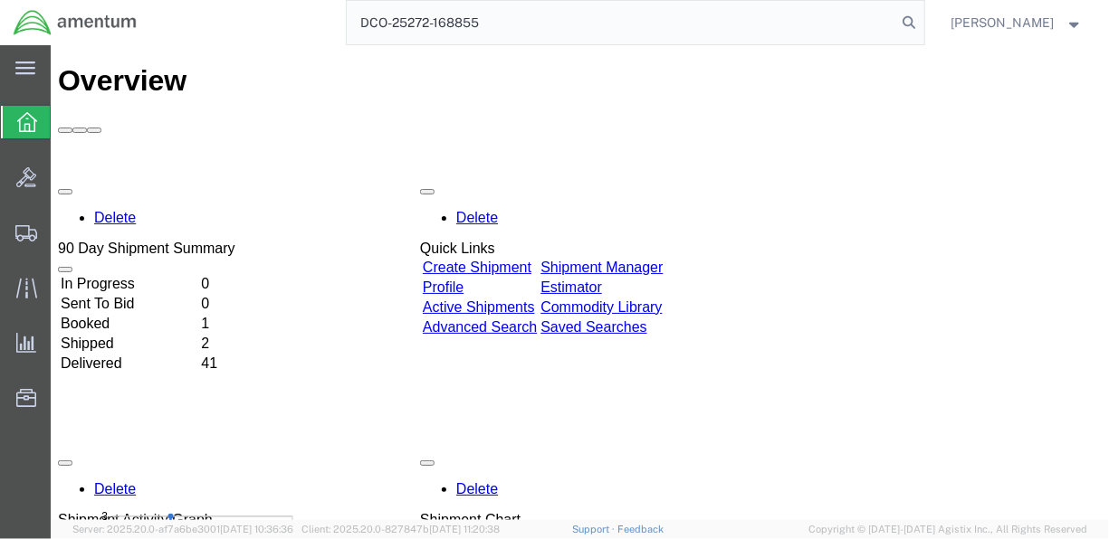
type input "DCO-25272-168855"
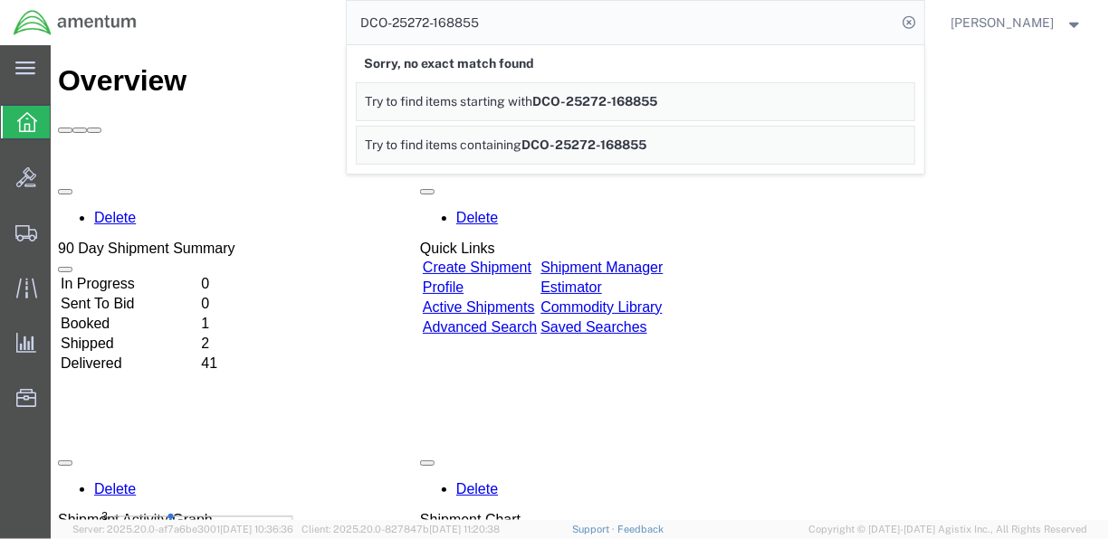
click at [345, 29] on div "DCO-25272-168855 Sorry, no exact match found Try to find items starting with DC…" at bounding box center [537, 22] width 774 height 45
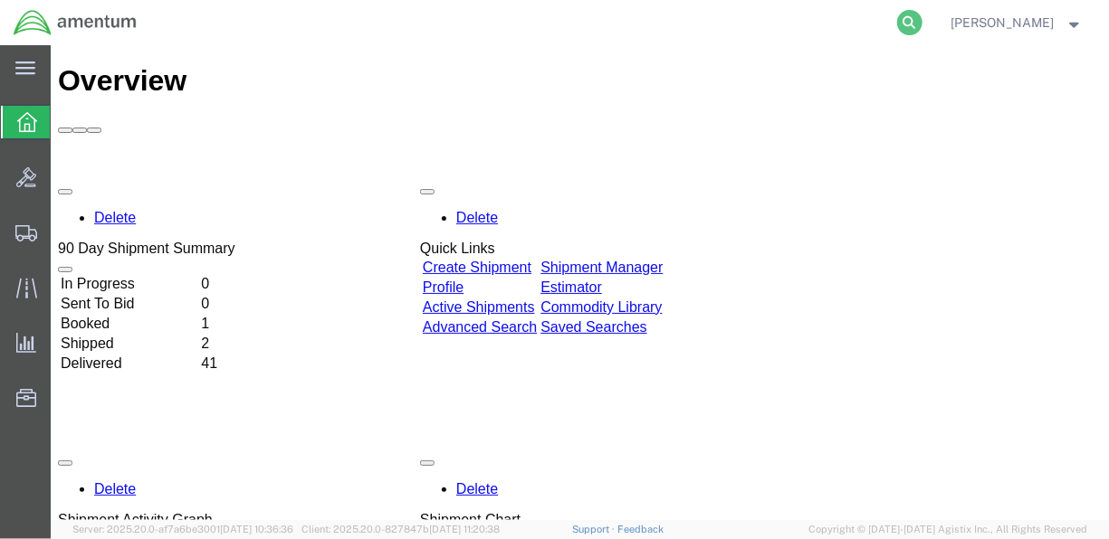
click at [922, 22] on icon at bounding box center [909, 22] width 25 height 25
click at [695, 25] on input "search" at bounding box center [622, 22] width 550 height 43
paste input "DCO-25272-168855"
type input "DCO-25272-168855"
drag, startPoint x: 551, startPoint y: 33, endPoint x: 217, endPoint y: 34, distance: 334.0
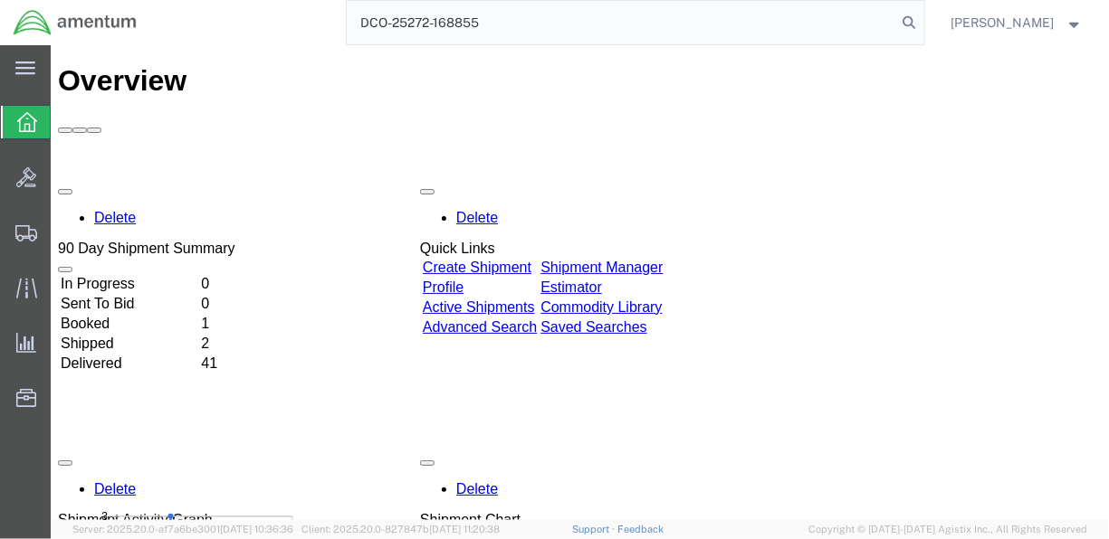
click at [217, 34] on div "DCO-25272-168855" at bounding box center [537, 22] width 774 height 45
type input "56975100"
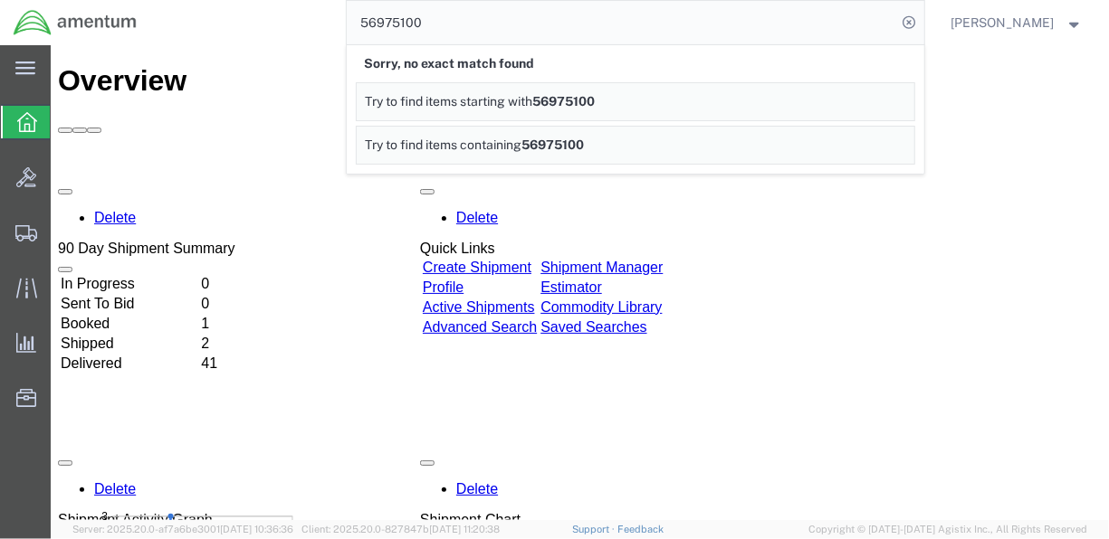
click at [272, 20] on div "56975100 Sorry, no exact match found Try to find items starting with 56975100 T…" at bounding box center [537, 22] width 774 height 45
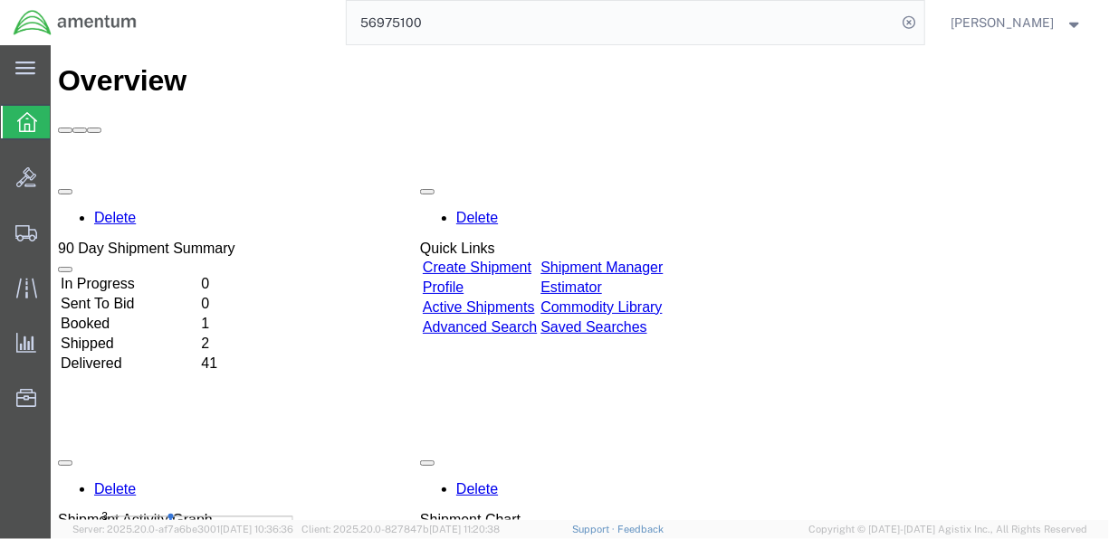
click at [566, 24] on input "56975100" at bounding box center [622, 22] width 550 height 43
